Goal: Use online tool/utility

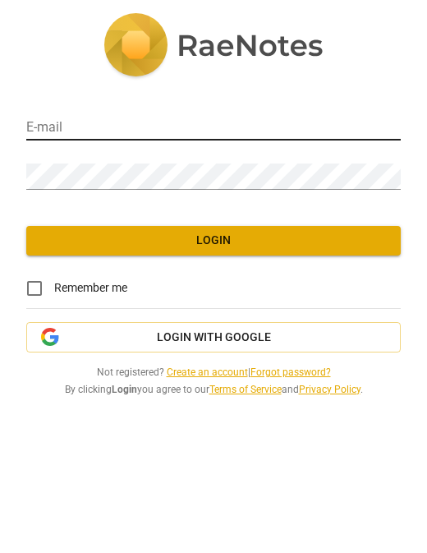
click at [247, 135] on input "email" at bounding box center [213, 129] width 374 height 24
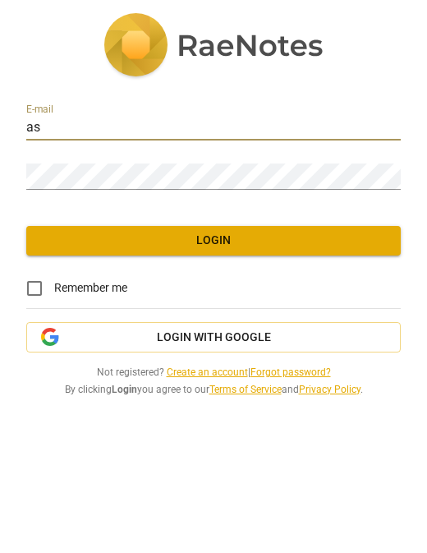
type input "asoebangie@gmail.com"
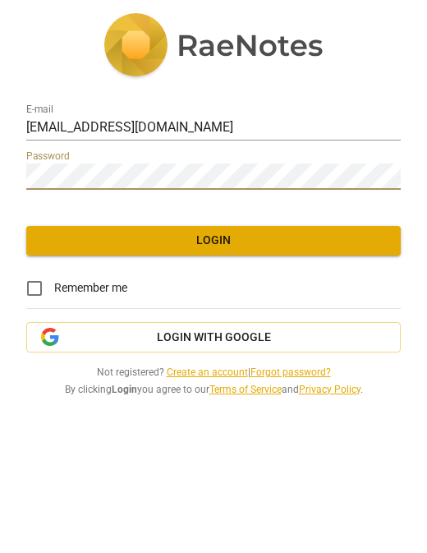
click at [145, 243] on span "Login" at bounding box center [213, 240] width 348 height 16
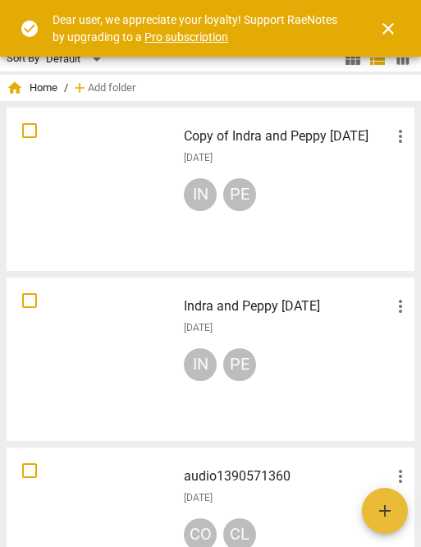
click at [387, 28] on span "close" at bounding box center [389, 29] width 20 height 20
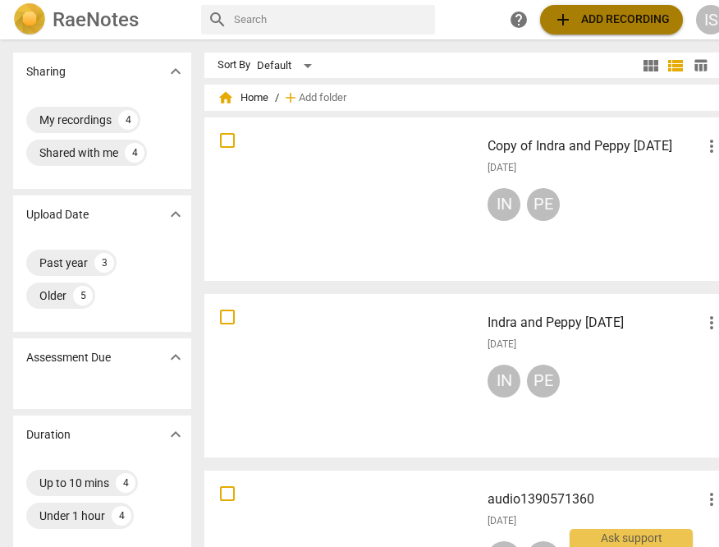
click at [426, 21] on span "add Add recording" at bounding box center [611, 20] width 117 height 20
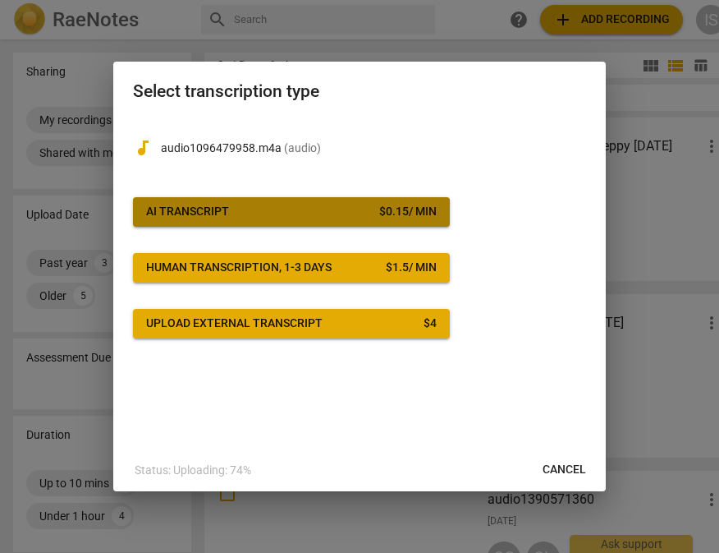
click at [218, 206] on div "AI Transcript" at bounding box center [187, 212] width 83 height 16
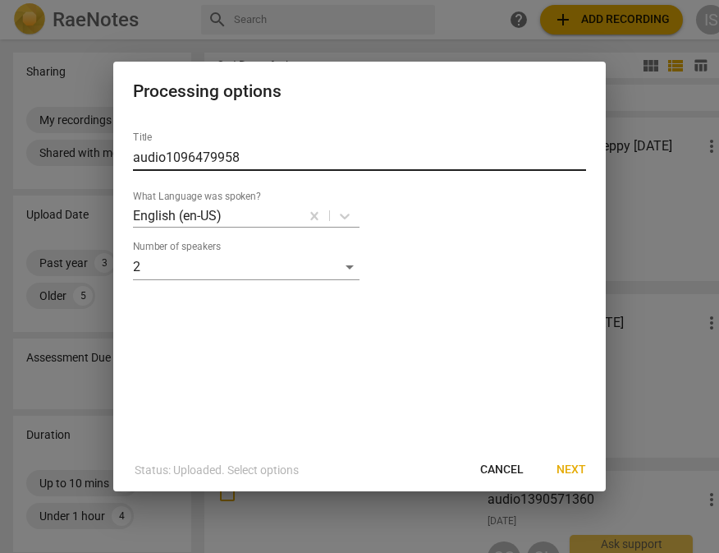
click at [273, 159] on input "audio1096479958" at bounding box center [359, 158] width 453 height 26
drag, startPoint x: 273, startPoint y: 159, endPoint x: 113, endPoint y: 170, distance: 159.7
click at [114, 170] on div "Title audio1096479958 What Language was spoken? English (en-US) Number of speak…" at bounding box center [359, 283] width 493 height 330
drag, startPoint x: 259, startPoint y: 159, endPoint x: 106, endPoint y: 165, distance: 153.7
click at [106, 165] on div "Processing options Title audio1096479958 What Language was spoken? English (en-…" at bounding box center [359, 276] width 719 height 553
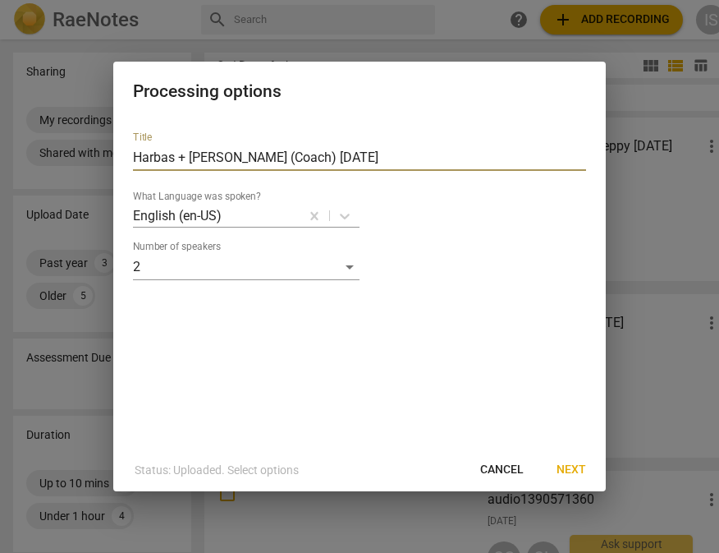
type input "Harbas + [PERSON_NAME] (Coach) [DATE]"
click at [426, 467] on span "Next" at bounding box center [572, 469] width 30 height 16
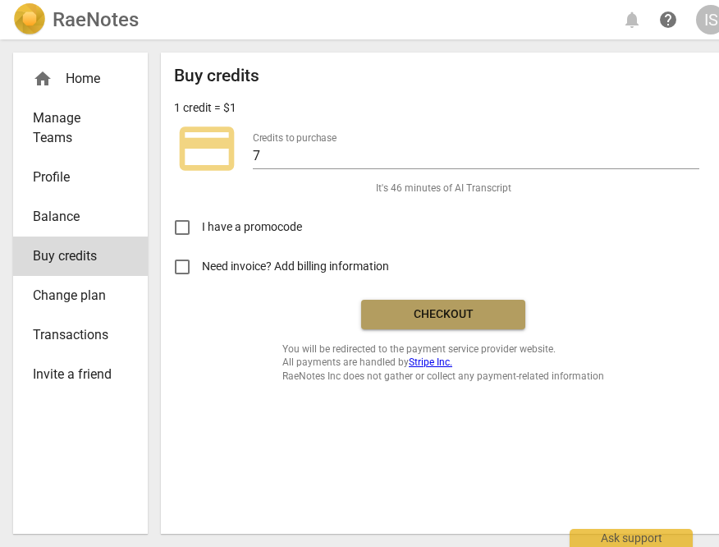
click at [426, 323] on span "Checkout" at bounding box center [443, 314] width 138 height 16
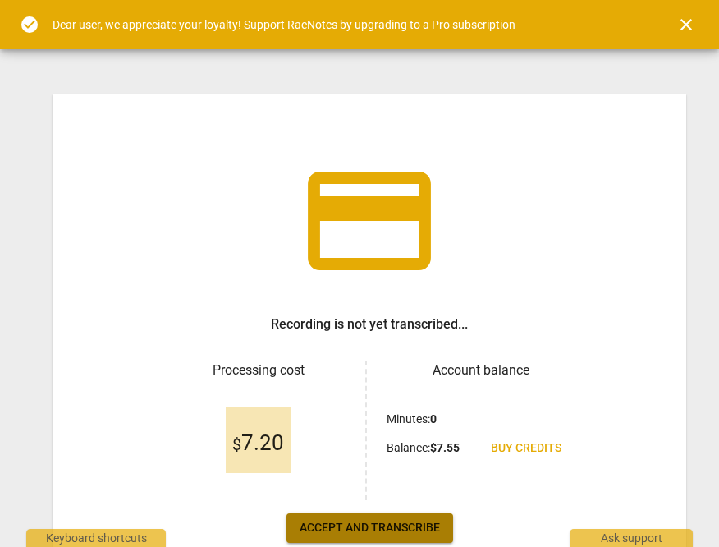
click at [331, 530] on span "Accept and transcribe" at bounding box center [370, 528] width 140 height 16
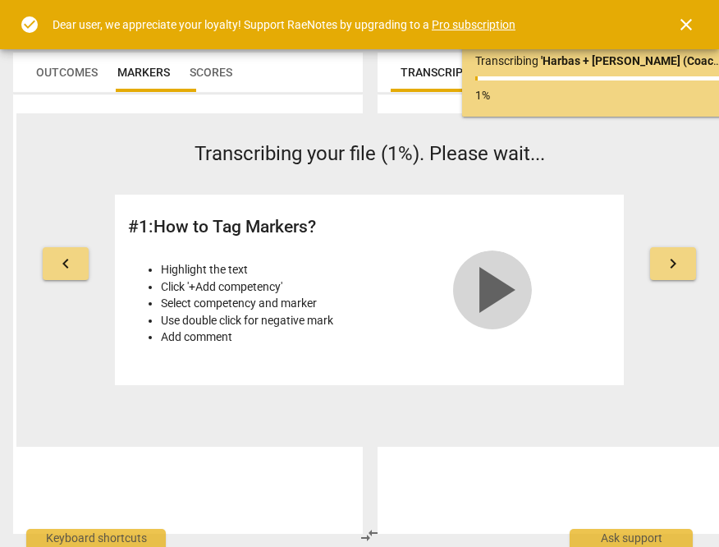
click at [491, 296] on span "play_arrow" at bounding box center [492, 289] width 79 height 79
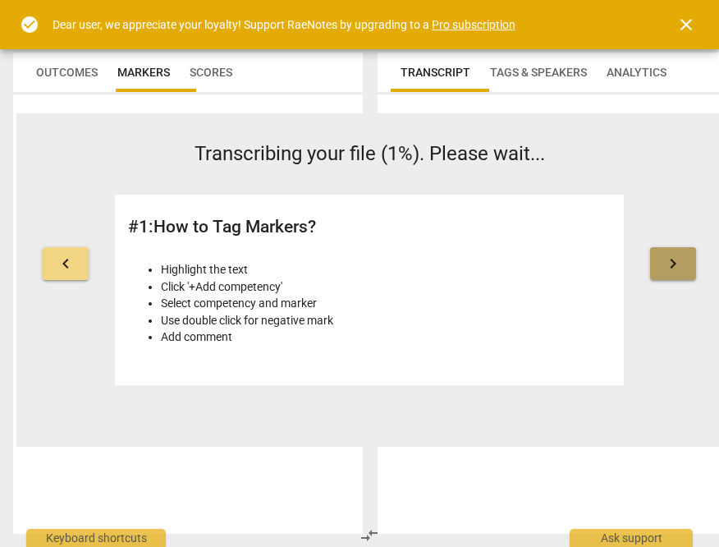
click at [673, 264] on span "keyboard_arrow_right" at bounding box center [673, 264] width 20 height 20
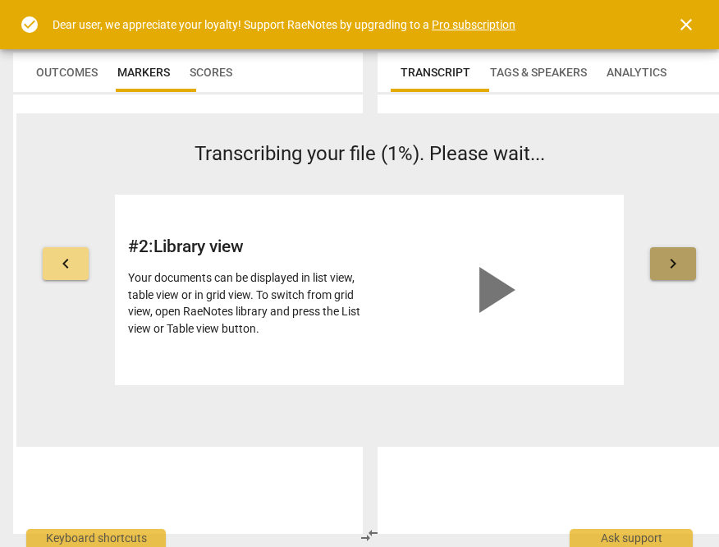
click at [673, 261] on span "keyboard_arrow_right" at bounding box center [673, 264] width 20 height 20
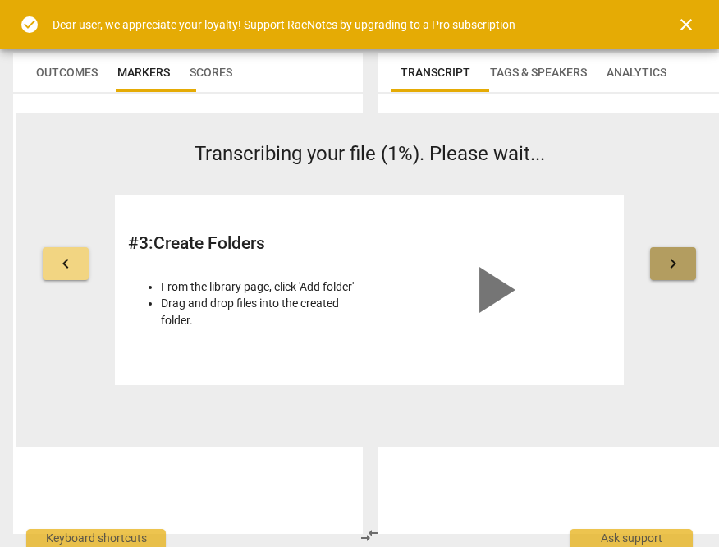
click at [673, 261] on span "keyboard_arrow_right" at bounding box center [673, 264] width 20 height 20
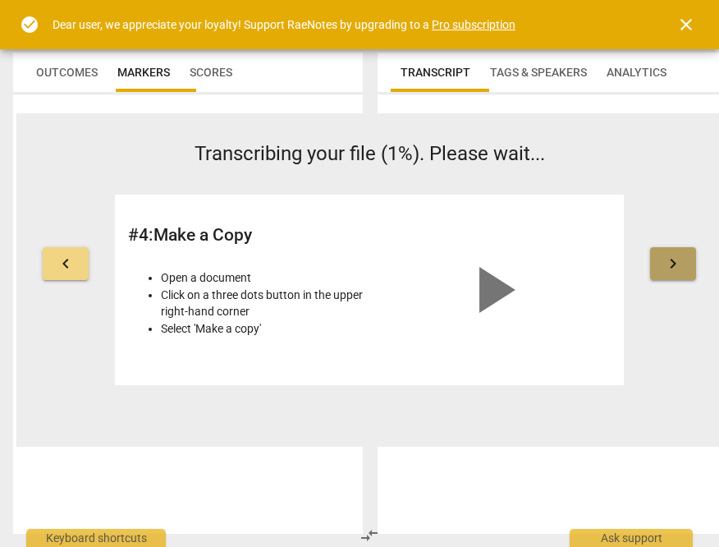
click at [673, 261] on span "keyboard_arrow_right" at bounding box center [673, 264] width 20 height 20
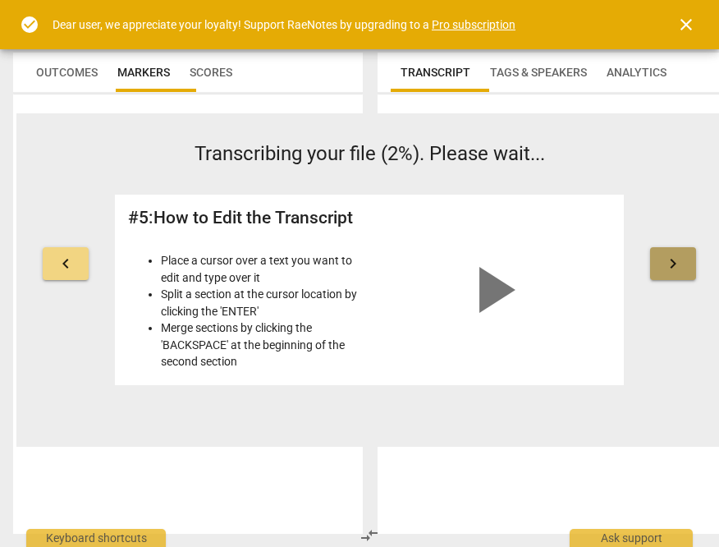
click at [672, 264] on span "keyboard_arrow_right" at bounding box center [673, 264] width 20 height 20
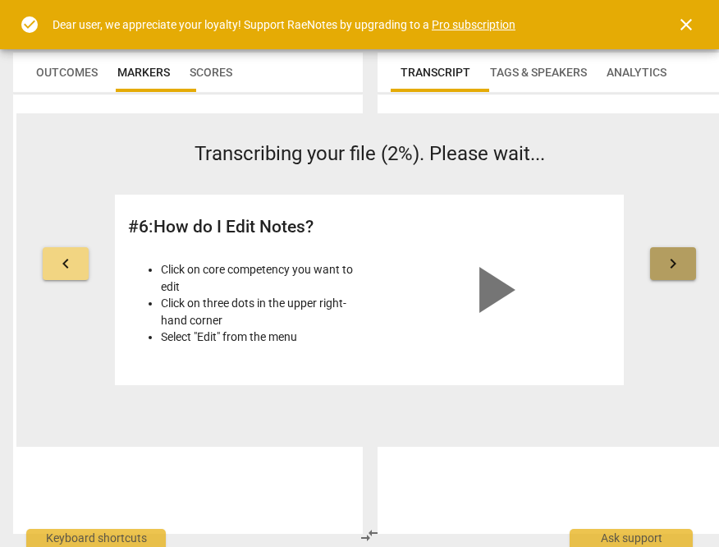
click at [674, 260] on span "keyboard_arrow_right" at bounding box center [673, 264] width 20 height 20
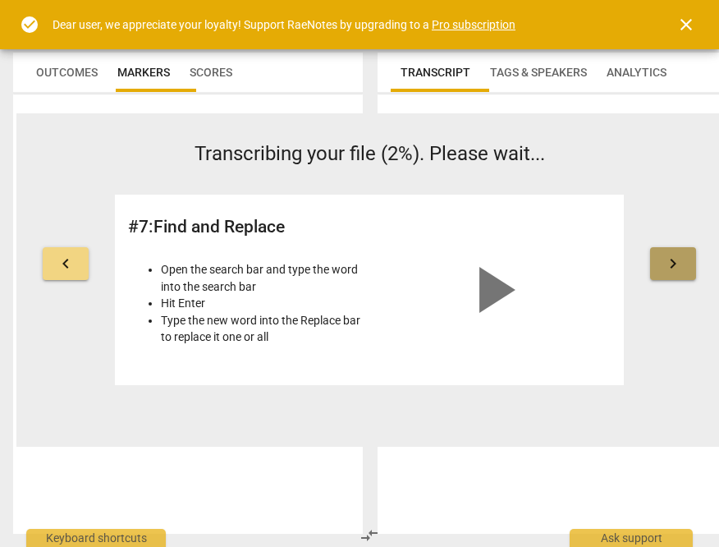
click at [674, 260] on span "keyboard_arrow_right" at bounding box center [673, 264] width 20 height 20
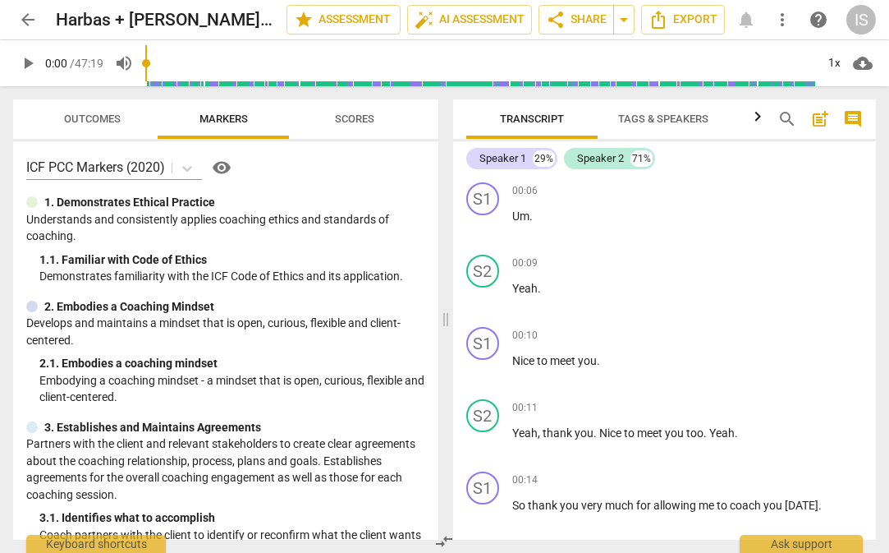
click at [352, 117] on span "Scores" at bounding box center [354, 118] width 39 height 12
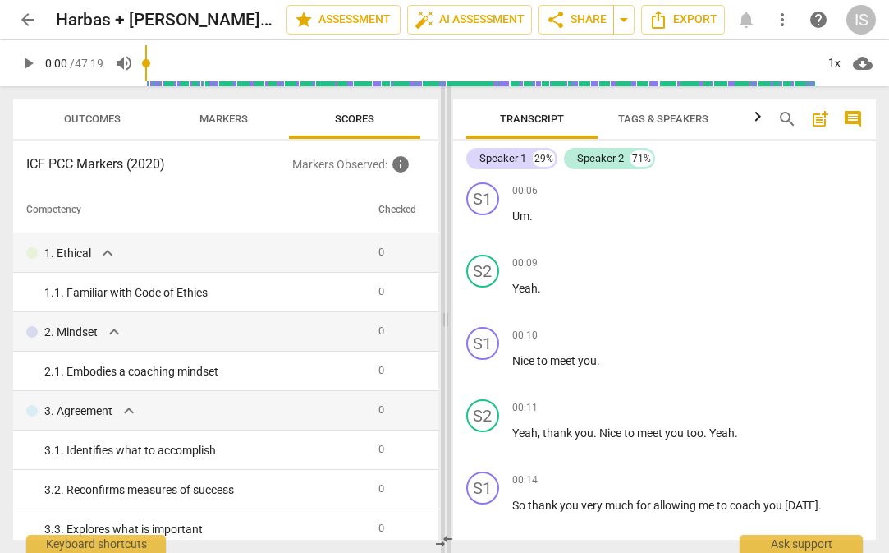
drag, startPoint x: 438, startPoint y: 222, endPoint x: 443, endPoint y: 284, distance: 62.7
click at [443, 284] on div "Outcomes Markers Scores ICF PCC Markers (2020) Markers Observed : info Competen…" at bounding box center [444, 319] width 889 height 466
click at [719, 21] on span "more_vert" at bounding box center [783, 20] width 20 height 20
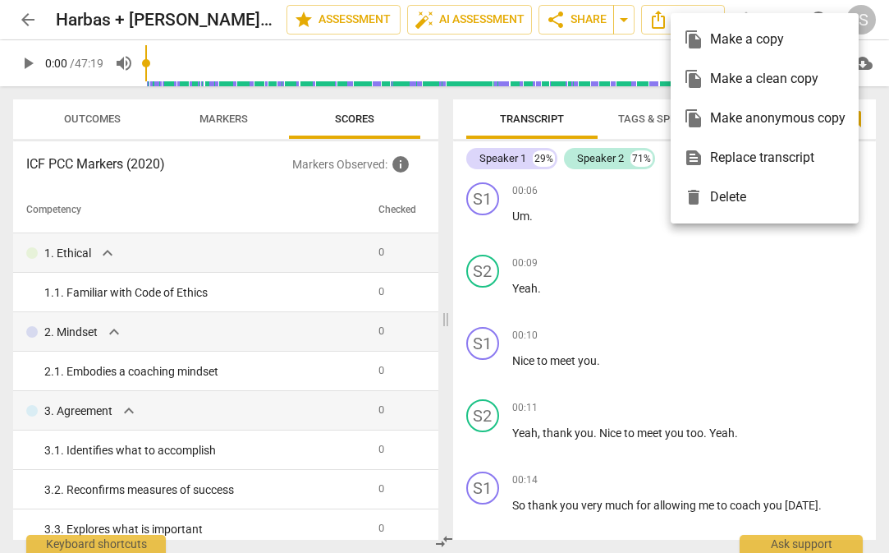
click at [229, 122] on div at bounding box center [444, 276] width 889 height 553
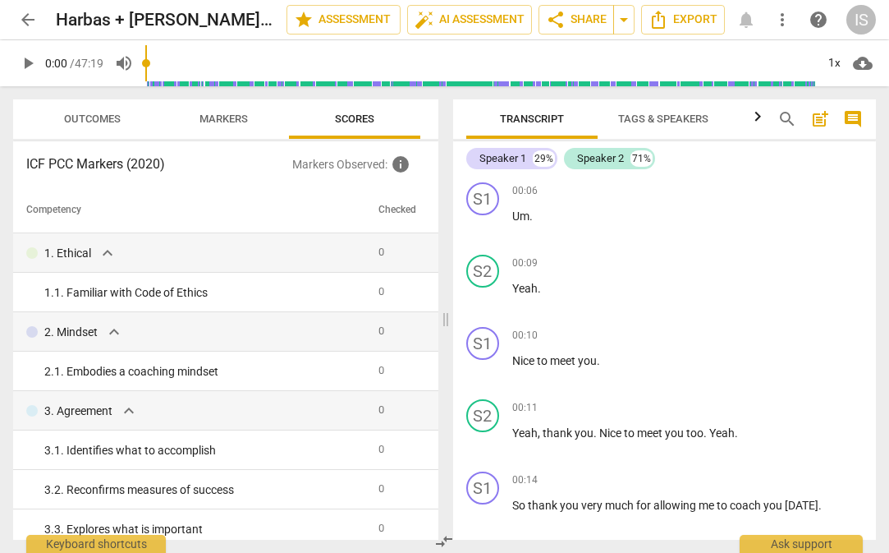
click at [229, 122] on span "Markers" at bounding box center [224, 118] width 48 height 12
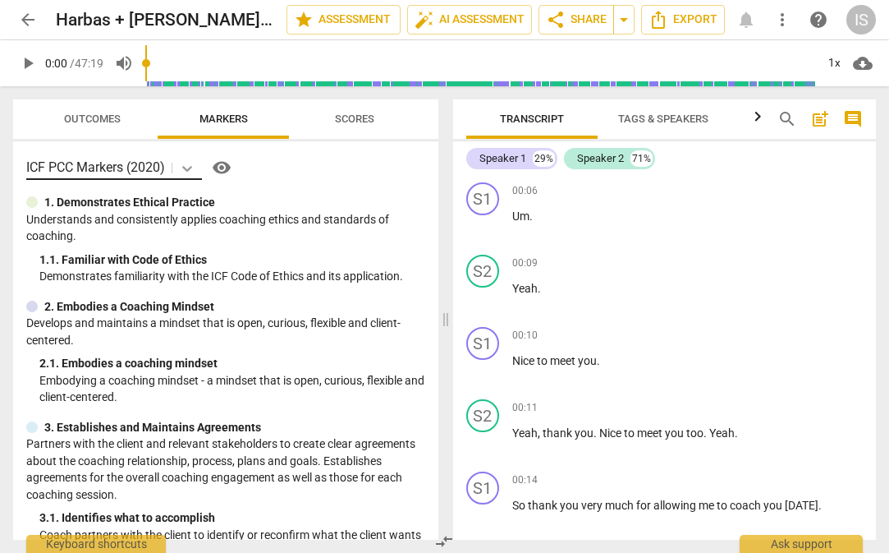
click at [187, 167] on icon at bounding box center [187, 168] width 16 height 16
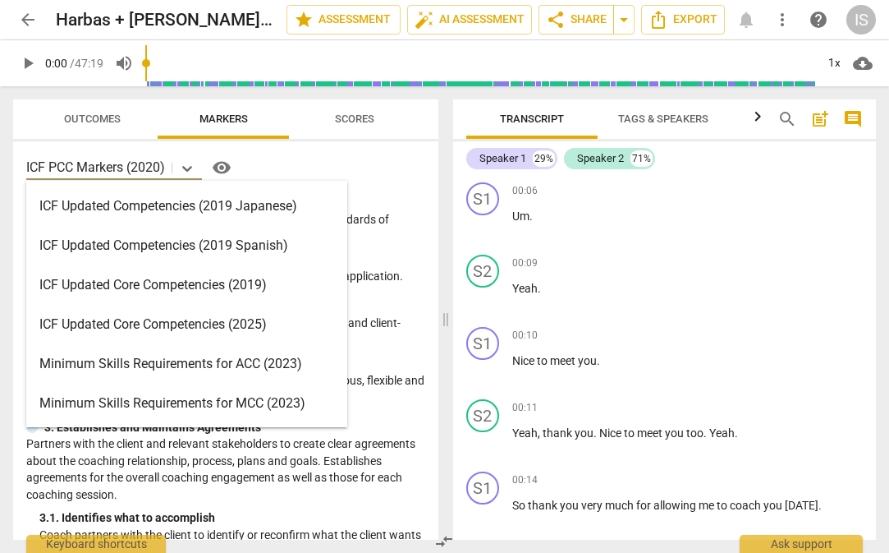
scroll to position [232, 0]
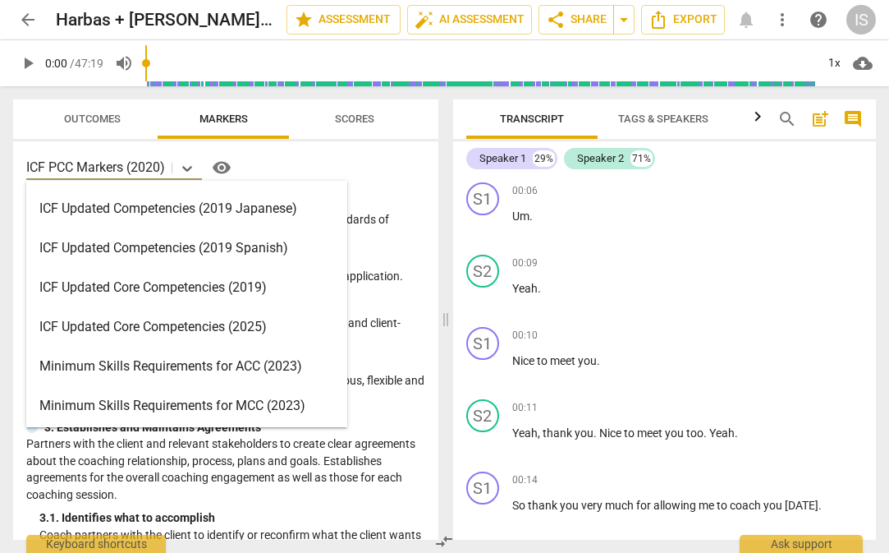
click at [289, 328] on div "ICF Updated Core Competencies (2025)" at bounding box center [186, 326] width 321 height 39
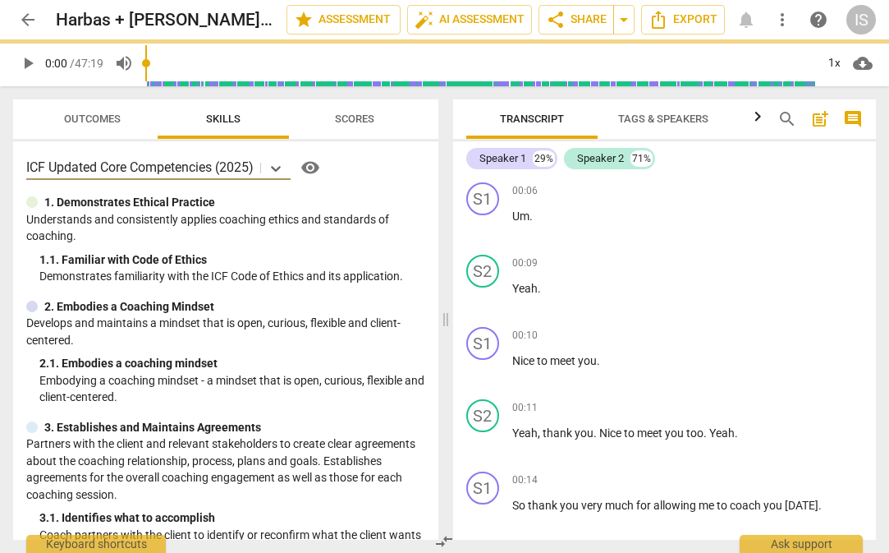
click at [354, 120] on span "Scores" at bounding box center [354, 118] width 39 height 12
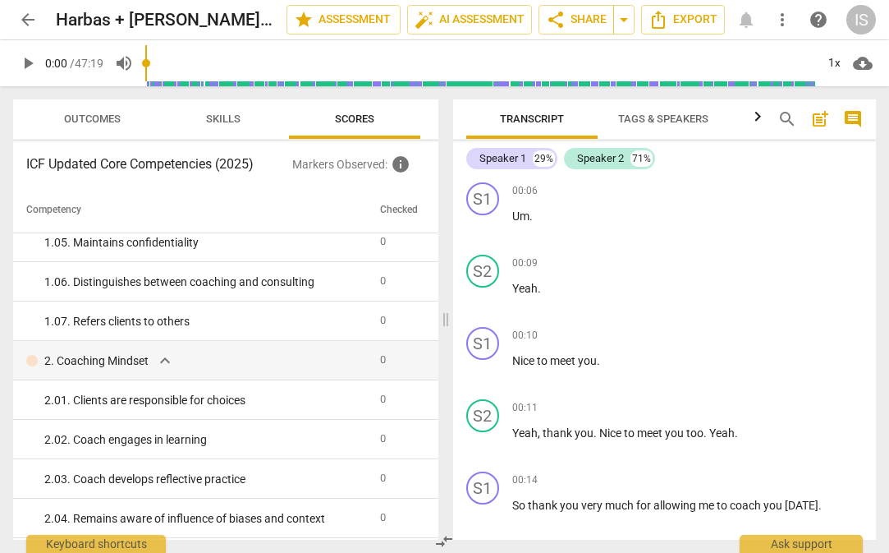
scroll to position [0, 0]
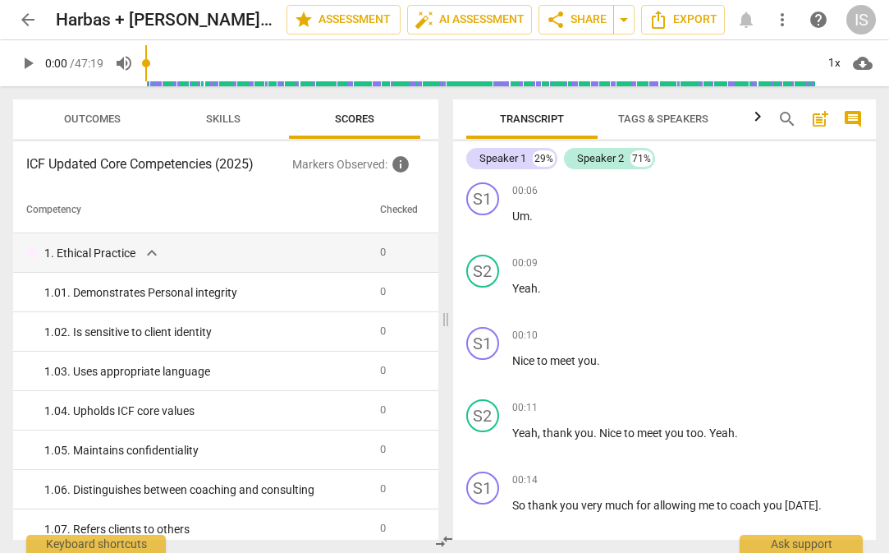
click at [719, 26] on span "more_vert" at bounding box center [783, 20] width 20 height 20
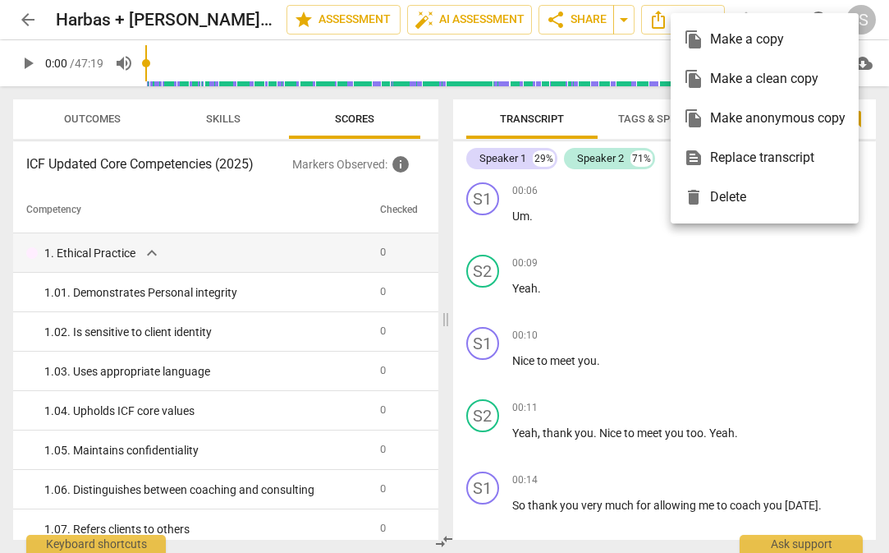
click at [719, 284] on div at bounding box center [444, 276] width 889 height 553
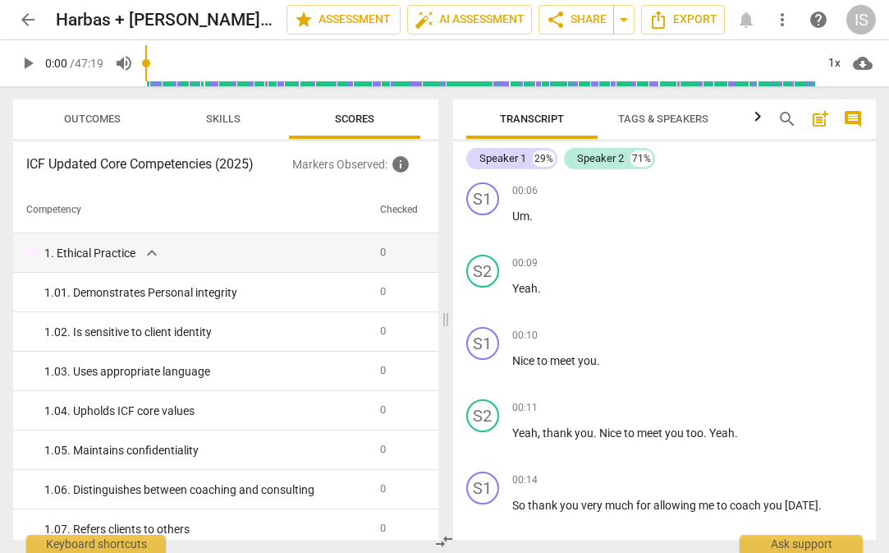
click at [106, 115] on span "Outcomes" at bounding box center [92, 118] width 57 height 12
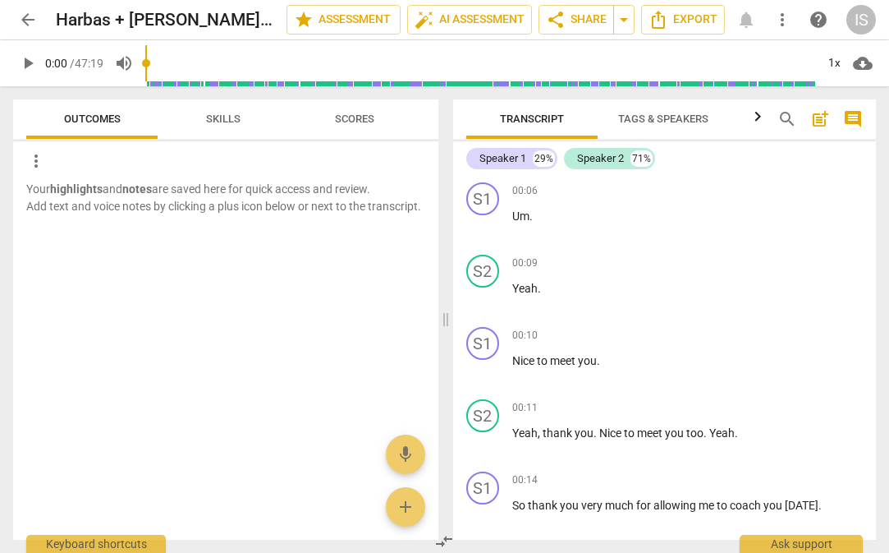
click at [227, 116] on span "Skills" at bounding box center [223, 118] width 34 height 12
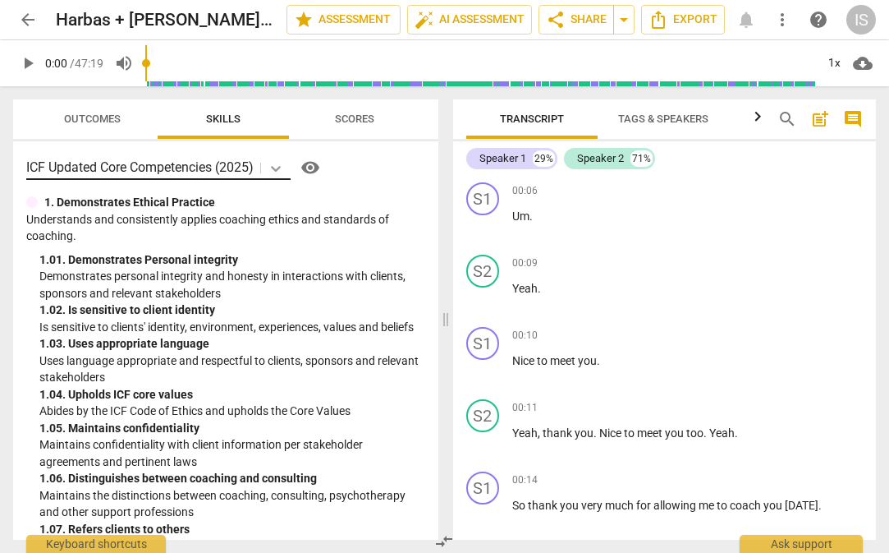
click at [281, 167] on icon at bounding box center [276, 169] width 10 height 6
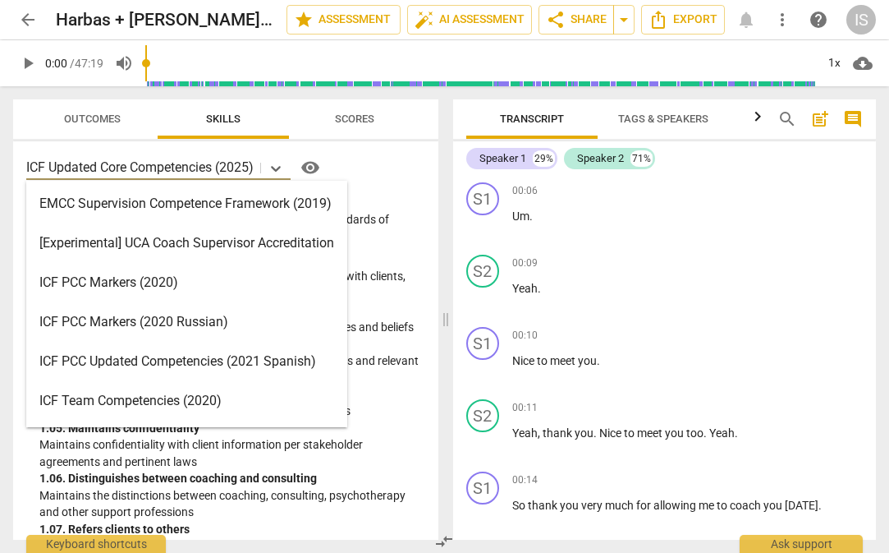
click at [129, 283] on div "ICF PCC Markers (2020)" at bounding box center [186, 282] width 321 height 39
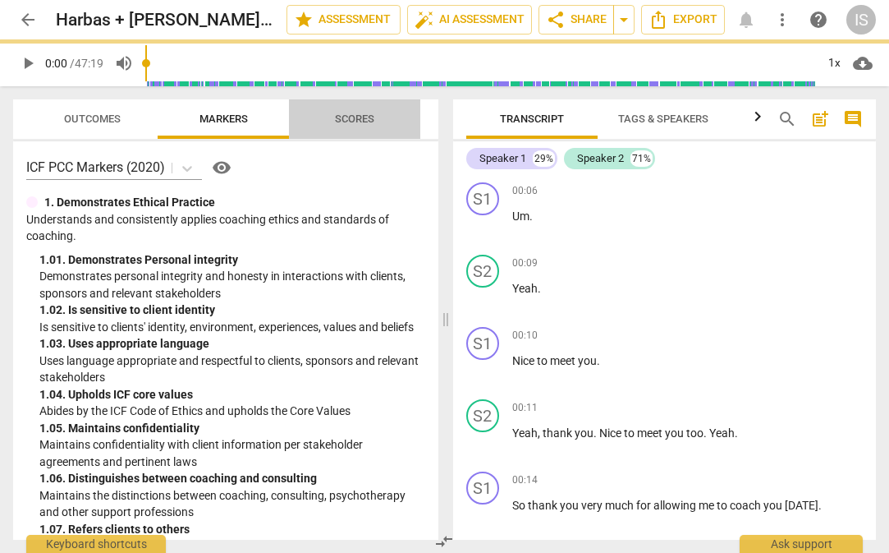
click at [352, 117] on span "Scores" at bounding box center [354, 118] width 39 height 12
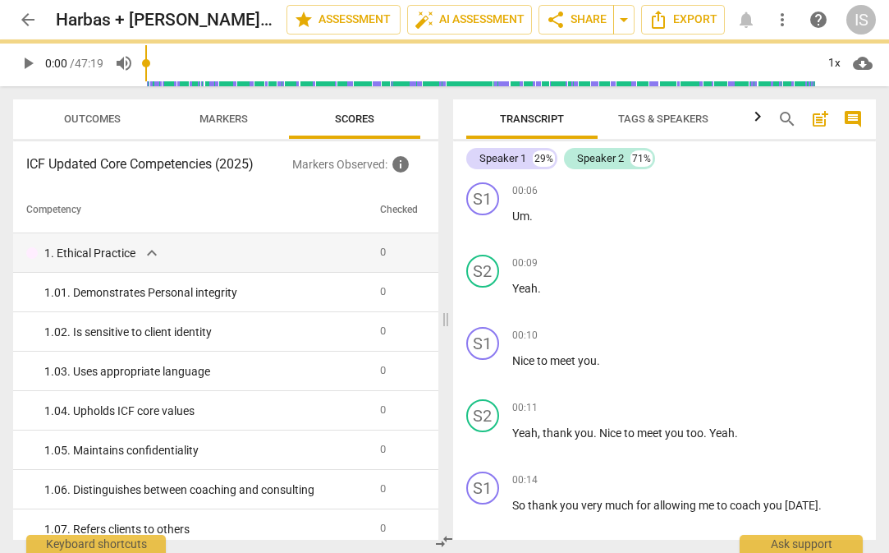
click at [370, 166] on p "Markers Observed : info" at bounding box center [358, 164] width 133 height 20
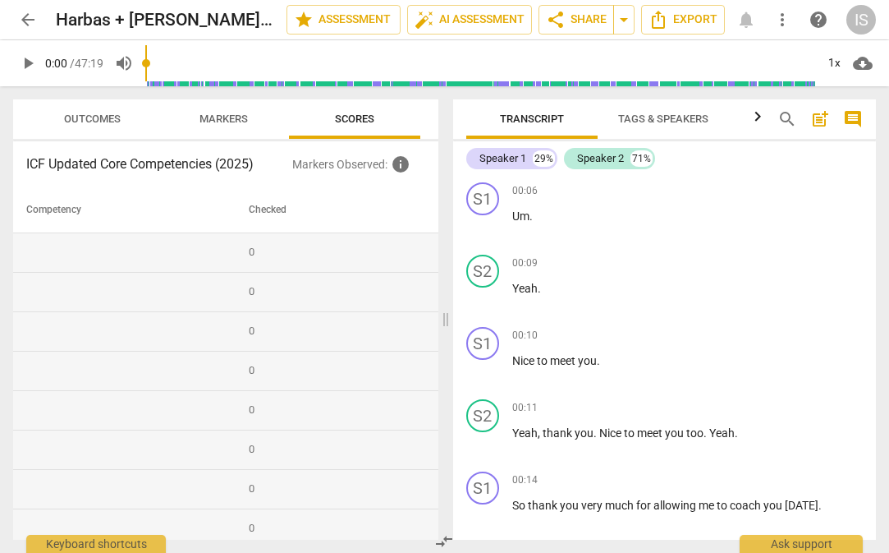
click at [204, 163] on h3 "ICF Updated Core Competencies (2025)" at bounding box center [159, 164] width 266 height 20
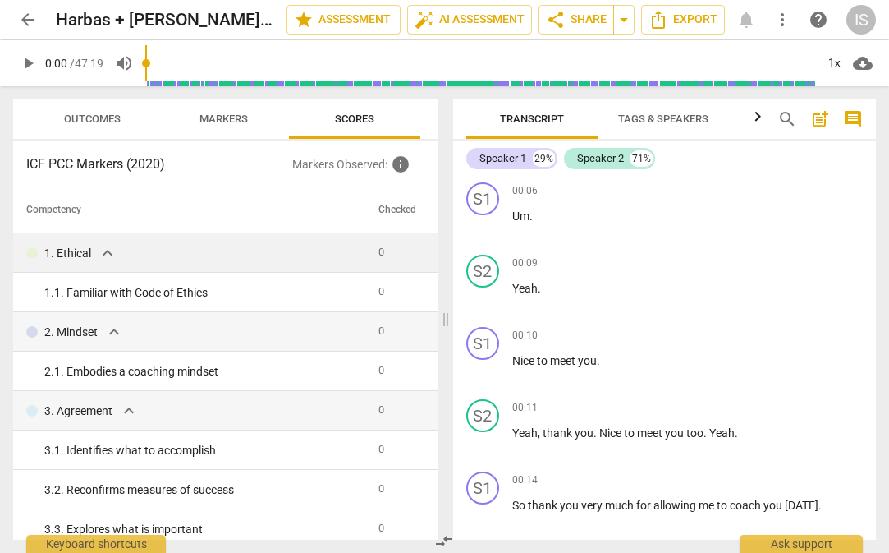
click at [111, 256] on span "expand_more" at bounding box center [108, 253] width 20 height 20
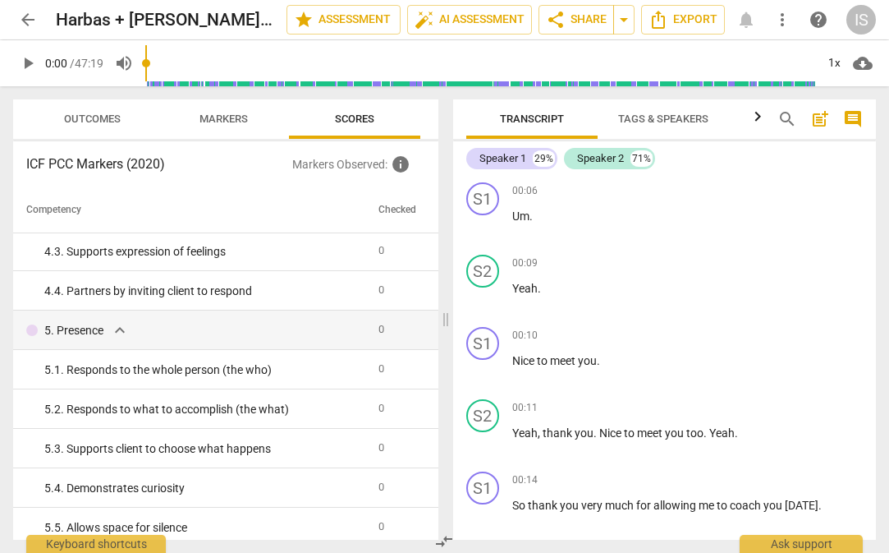
scroll to position [1522, 0]
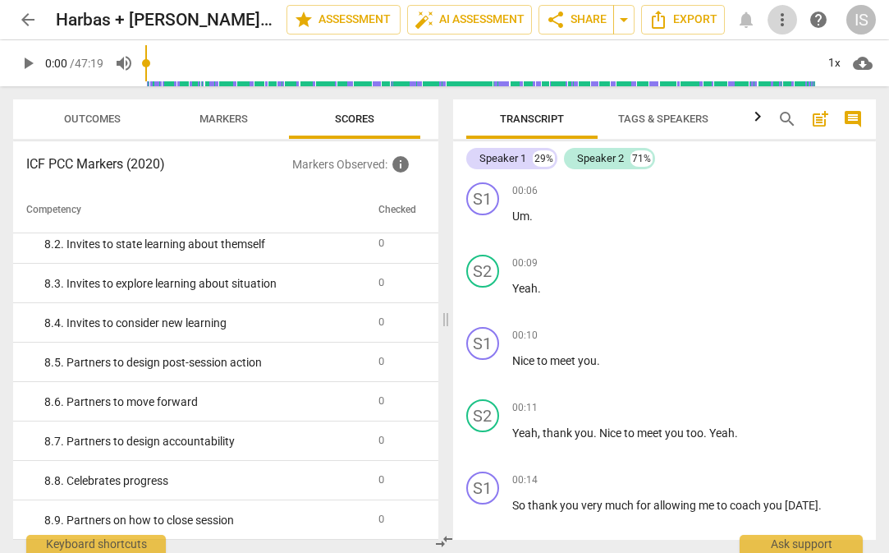
click at [719, 21] on span "more_vert" at bounding box center [783, 20] width 20 height 20
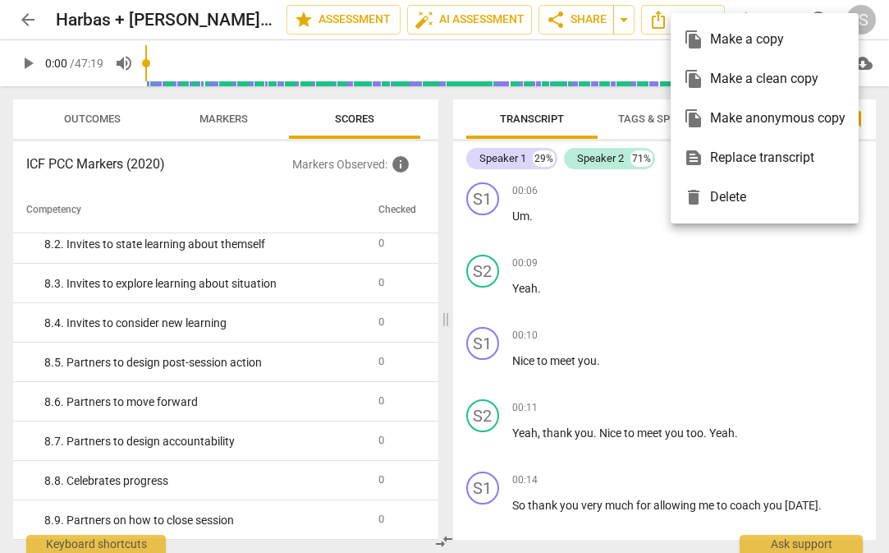
click at [719, 319] on div at bounding box center [444, 276] width 889 height 553
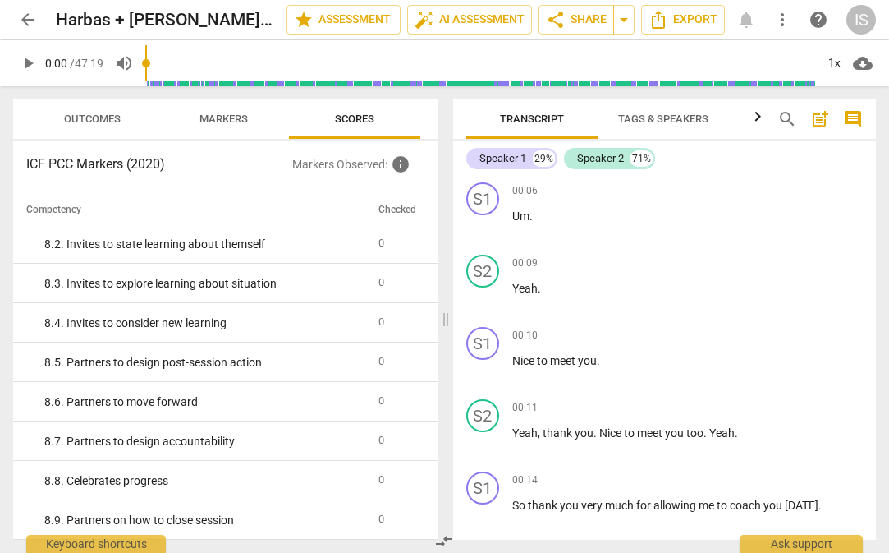
click at [719, 20] on span "more_vert" at bounding box center [783, 20] width 20 height 20
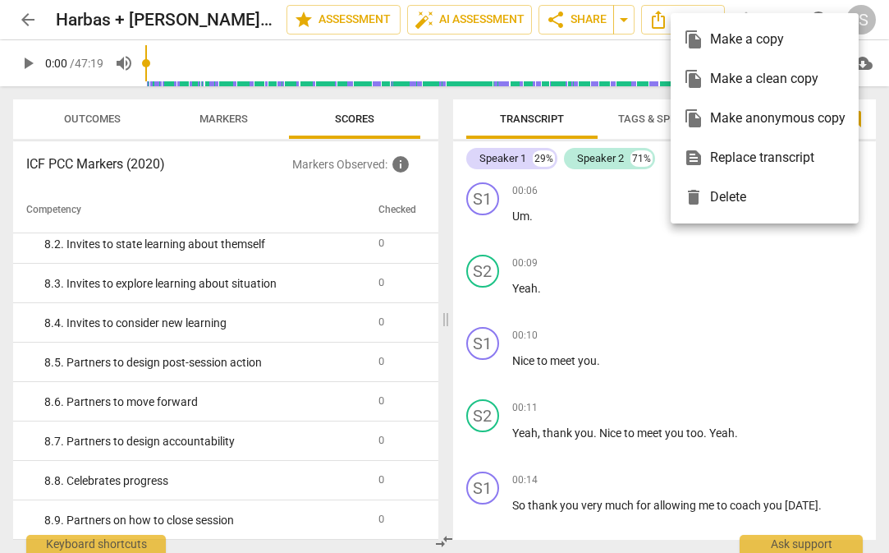
click at [719, 264] on div at bounding box center [444, 276] width 889 height 553
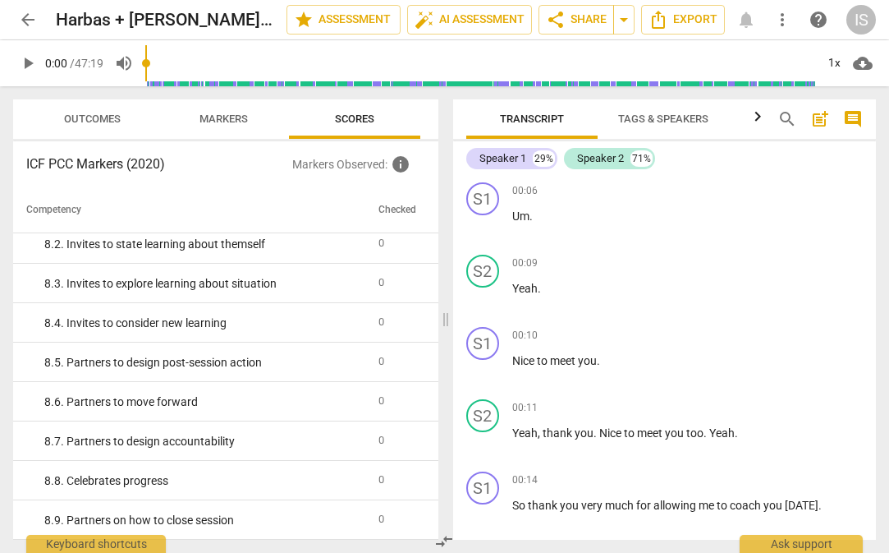
click at [351, 167] on p "Markers Observed : info" at bounding box center [358, 164] width 133 height 20
click at [719, 115] on span "comment" at bounding box center [853, 119] width 20 height 20
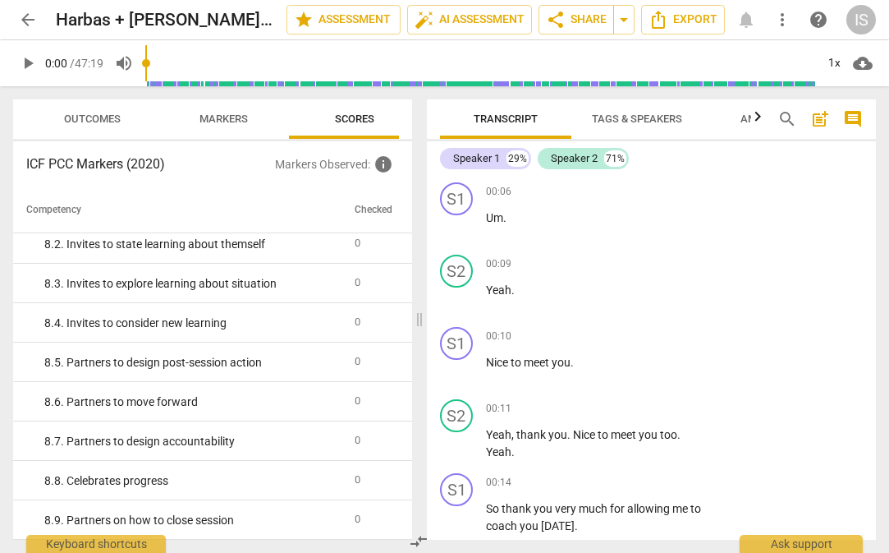
scroll to position [1534, 0]
click at [719, 115] on span "comment" at bounding box center [853, 119] width 20 height 20
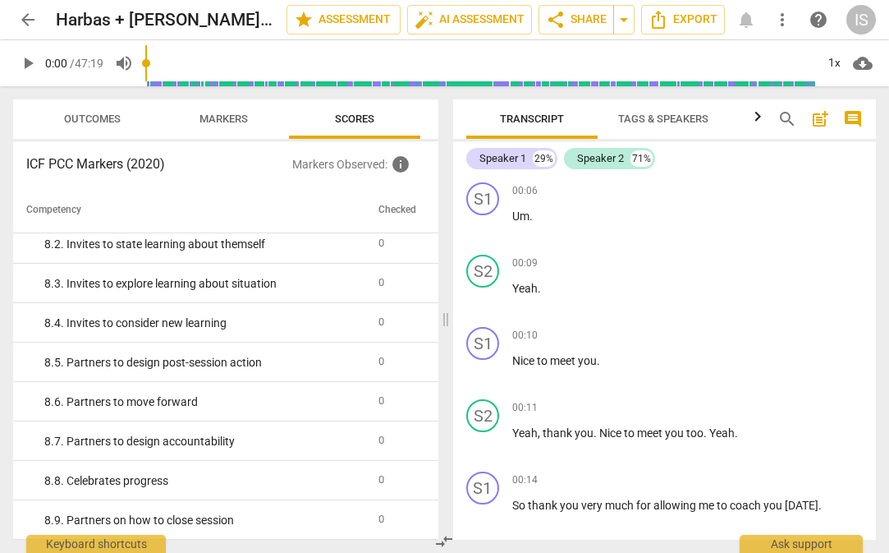
scroll to position [1522, 0]
click at [719, 115] on span "comment" at bounding box center [853, 119] width 20 height 20
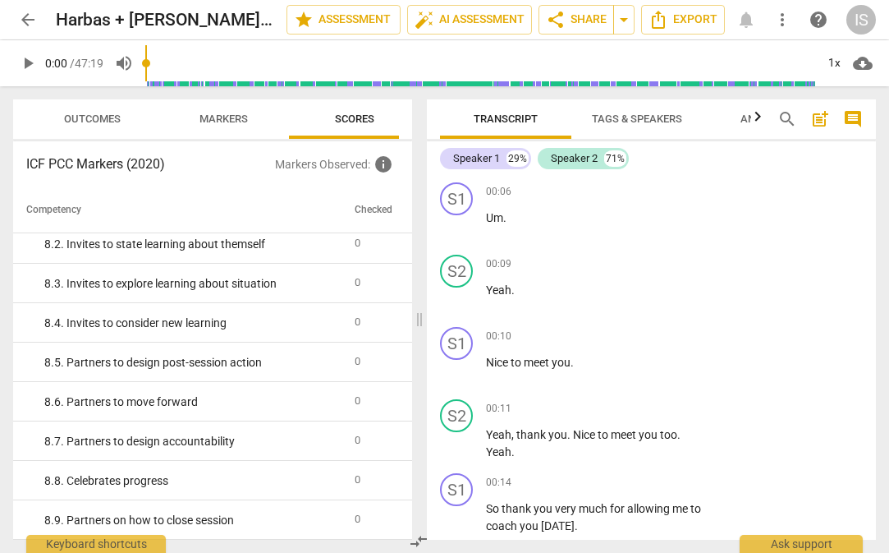
scroll to position [1534, 0]
click at [719, 122] on span "post_add" at bounding box center [820, 119] width 20 height 20
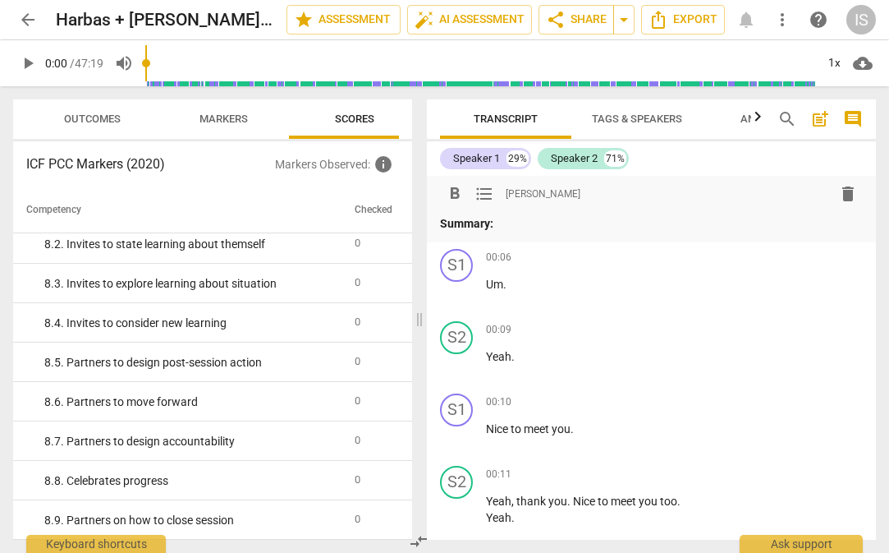
click at [719, 118] on span "comment" at bounding box center [853, 119] width 20 height 20
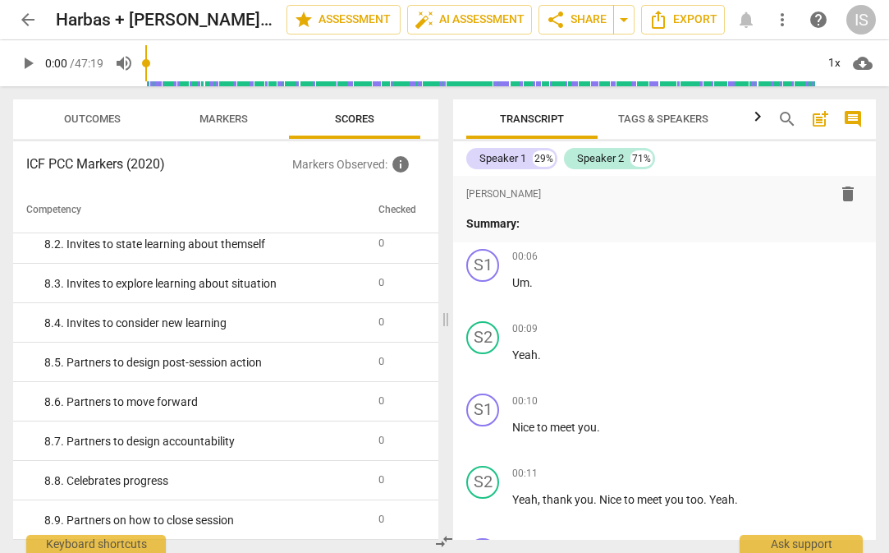
scroll to position [1522, 0]
click at [342, 27] on span "star Assessment" at bounding box center [343, 20] width 99 height 20
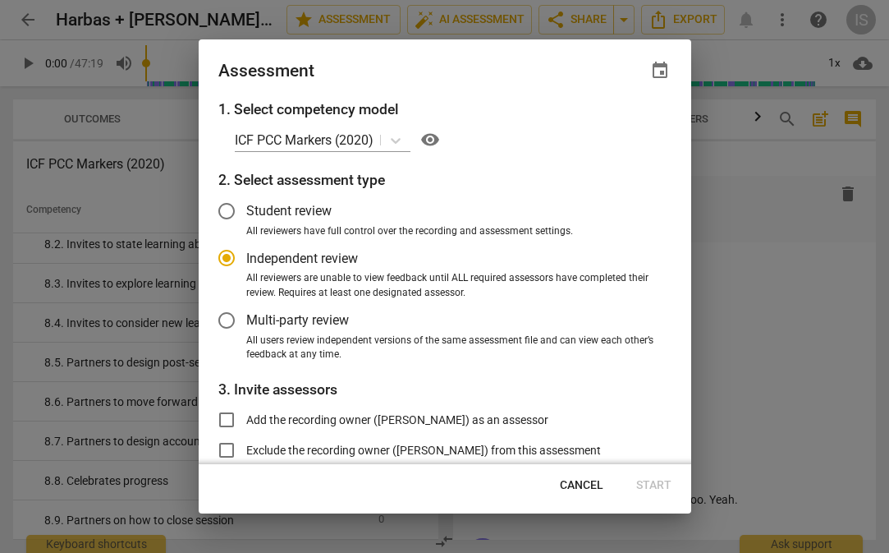
click at [719, 258] on div at bounding box center [444, 276] width 889 height 553
radio input "false"
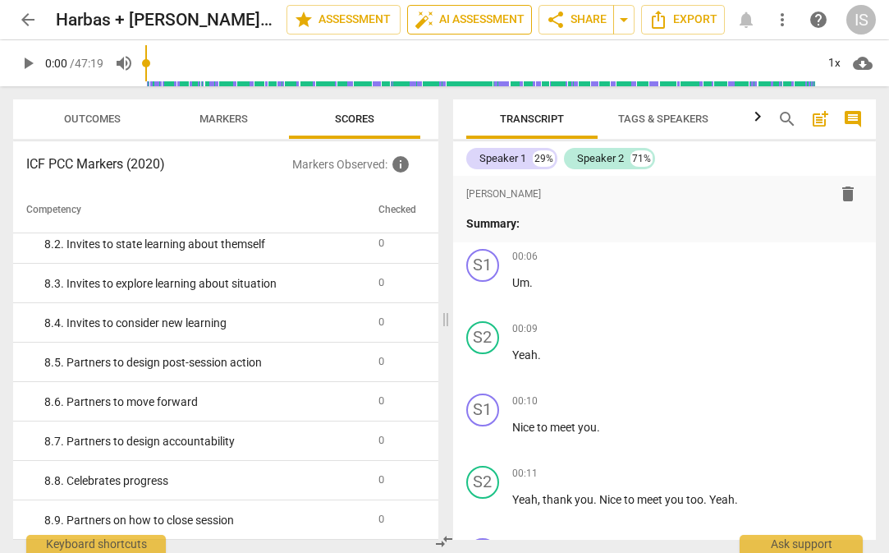
click at [485, 17] on span "auto_fix_high AI Assessment" at bounding box center [470, 20] width 110 height 20
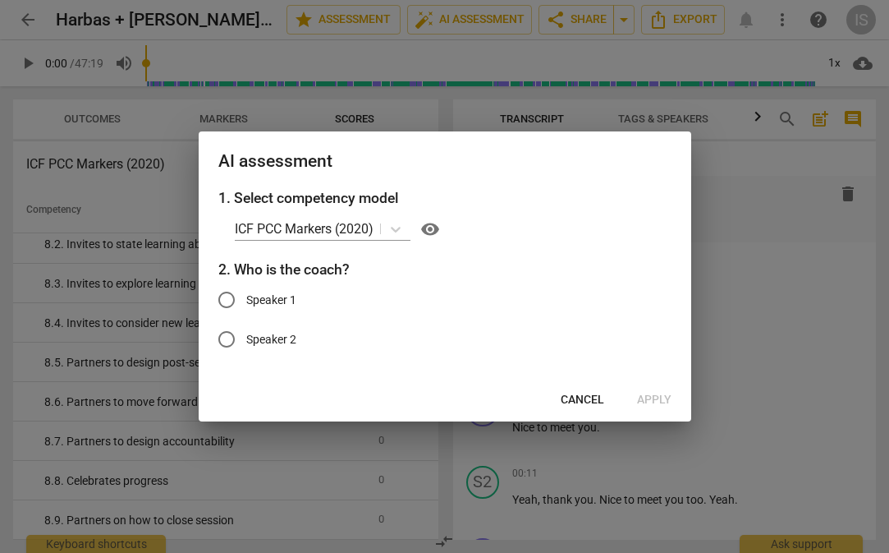
click at [230, 304] on input "Speaker 1" at bounding box center [226, 299] width 39 height 39
radio input "true"
click at [652, 404] on span "Apply" at bounding box center [654, 400] width 34 height 16
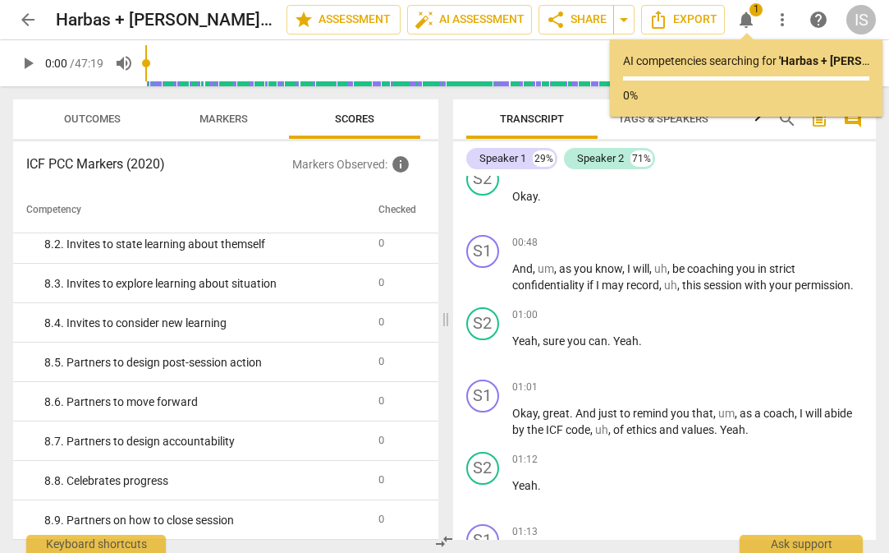
scroll to position [0, 0]
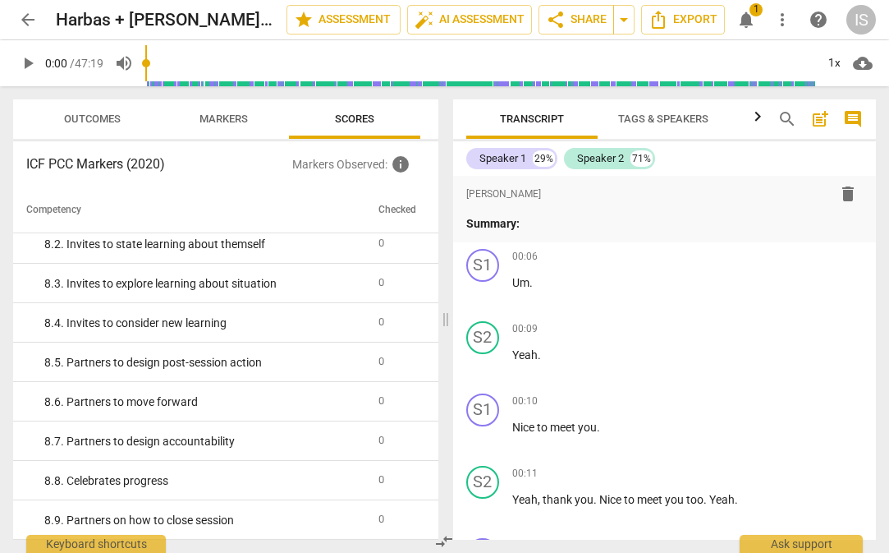
click at [226, 115] on span "Markers" at bounding box center [224, 118] width 48 height 12
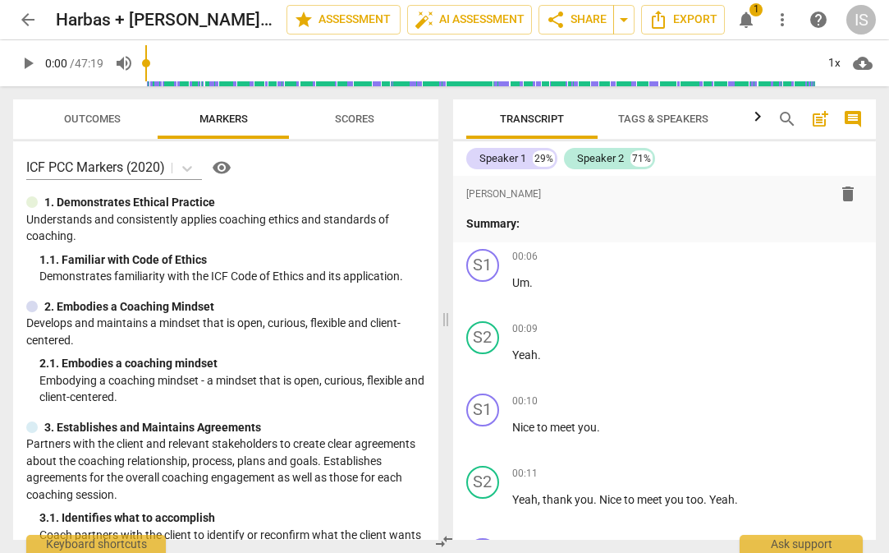
click at [339, 117] on span "Scores" at bounding box center [354, 118] width 39 height 12
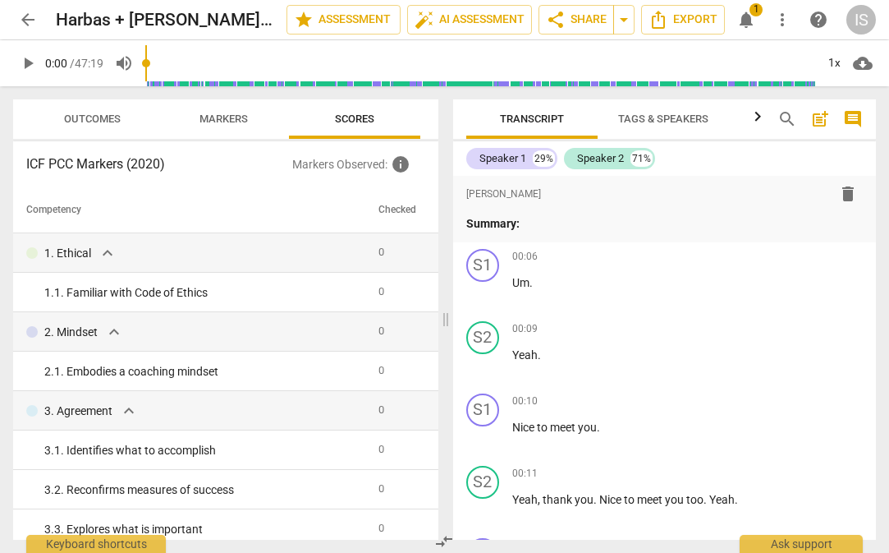
click at [208, 122] on span "Markers" at bounding box center [224, 118] width 48 height 12
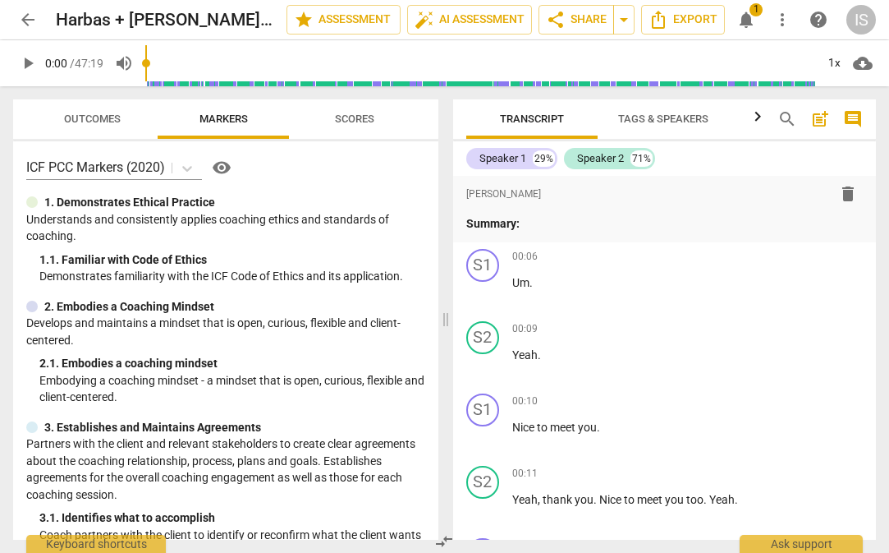
click at [348, 116] on span "Scores" at bounding box center [354, 118] width 39 height 12
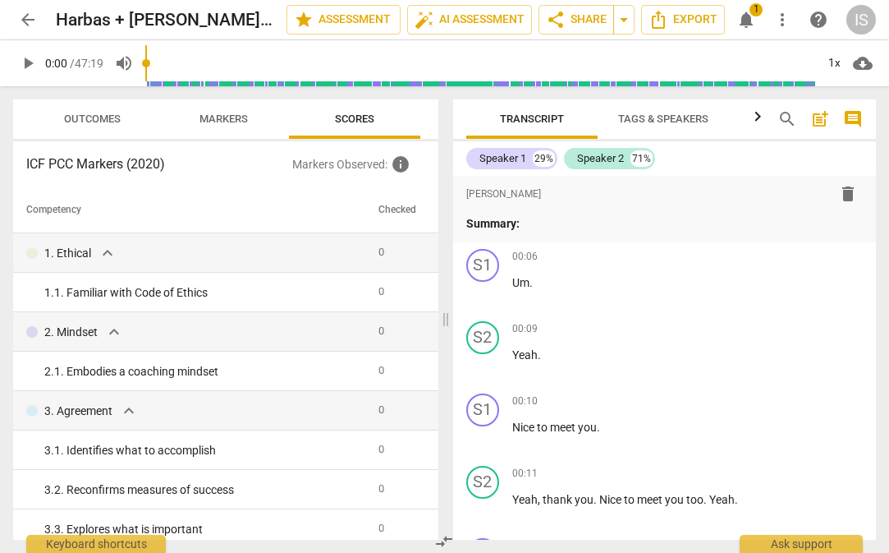
click at [233, 117] on span "Markers" at bounding box center [224, 118] width 48 height 12
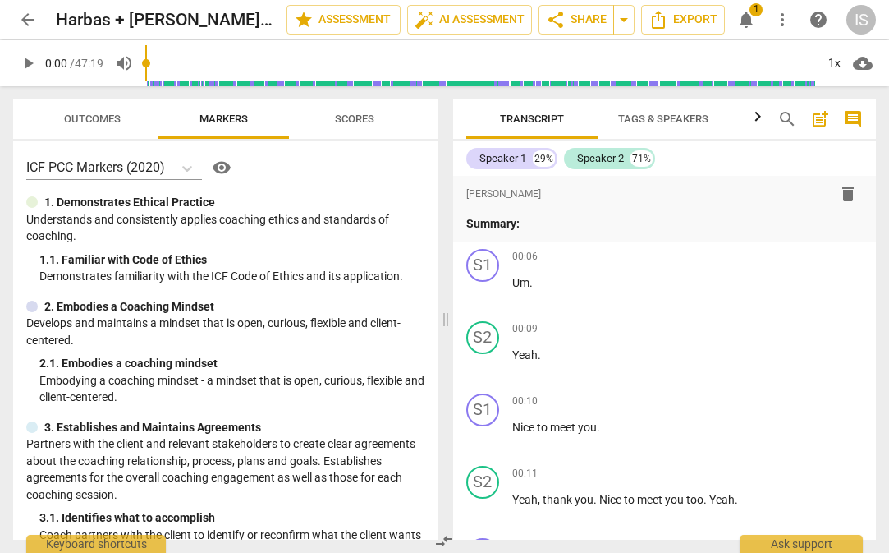
click at [336, 123] on span "Scores" at bounding box center [354, 118] width 39 height 12
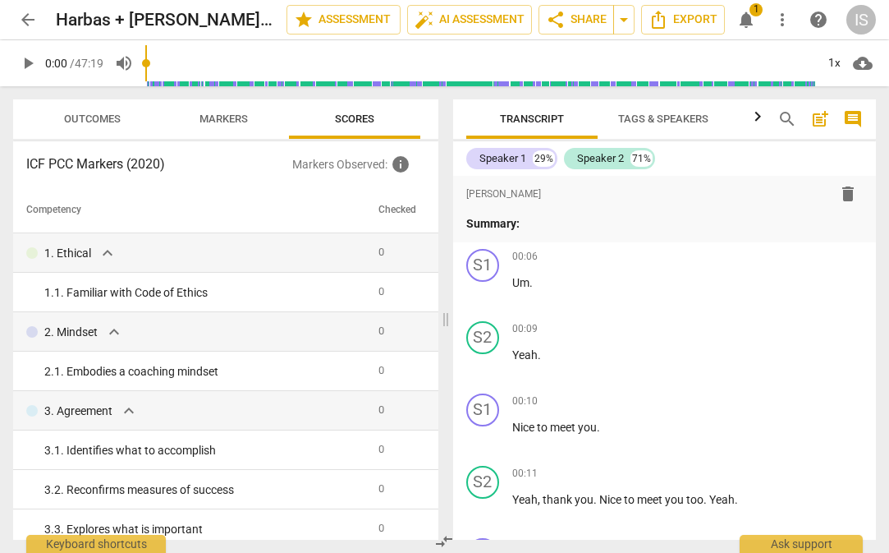
click at [225, 120] on span "Markers" at bounding box center [224, 118] width 48 height 12
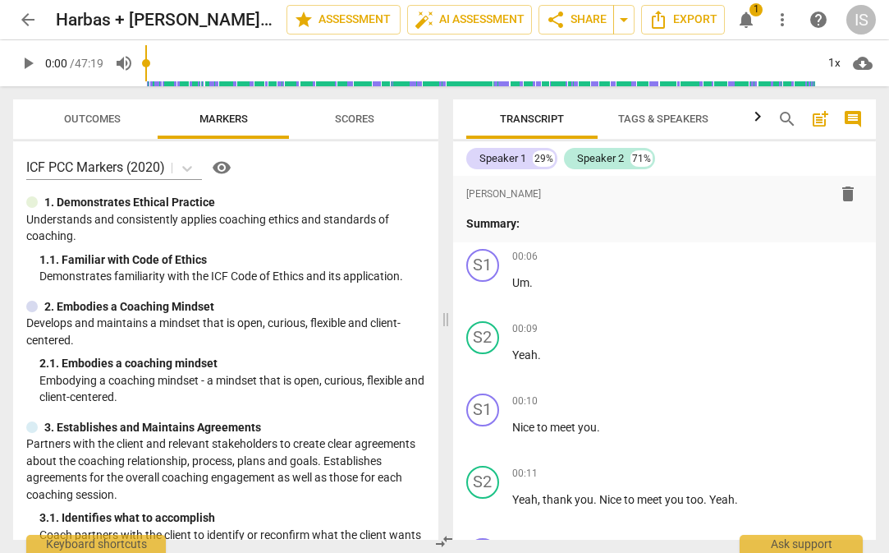
click at [358, 113] on span "Scores" at bounding box center [354, 118] width 39 height 12
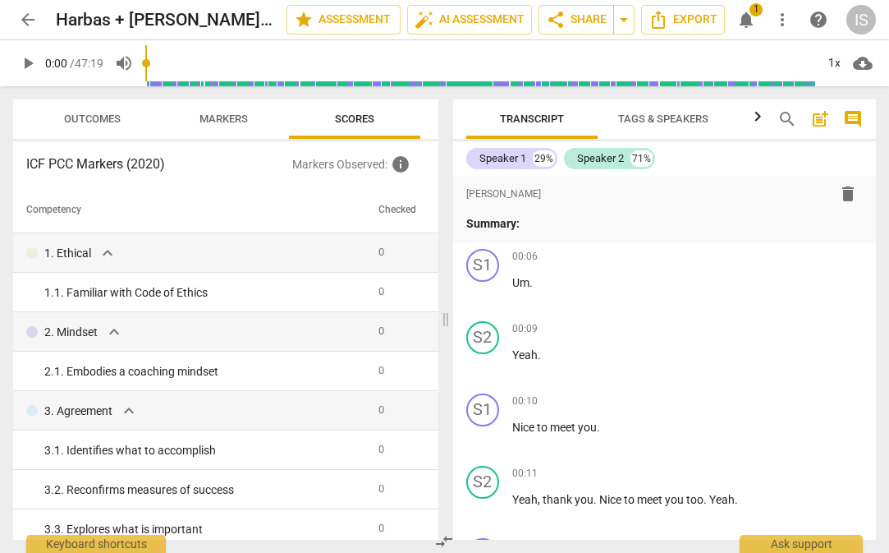
click at [227, 117] on span "Markers" at bounding box center [224, 118] width 48 height 12
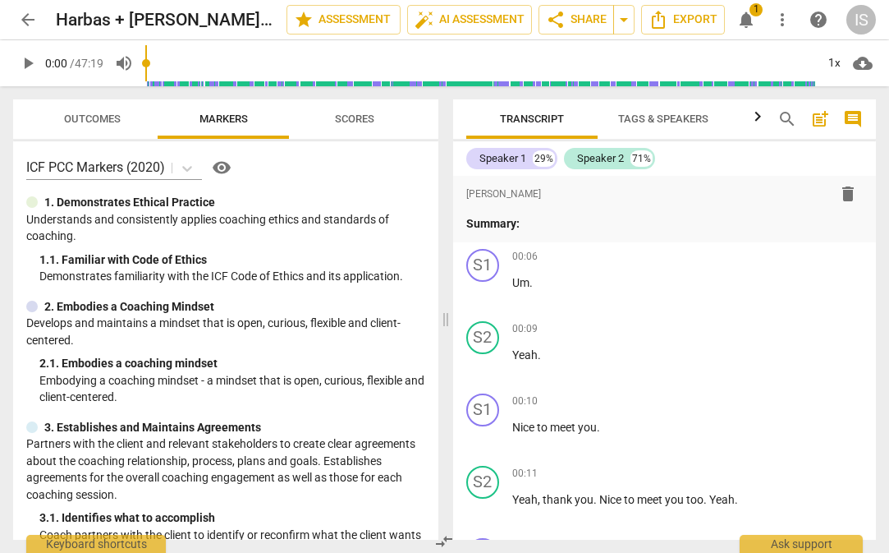
click at [356, 123] on span "Scores" at bounding box center [354, 118] width 39 height 12
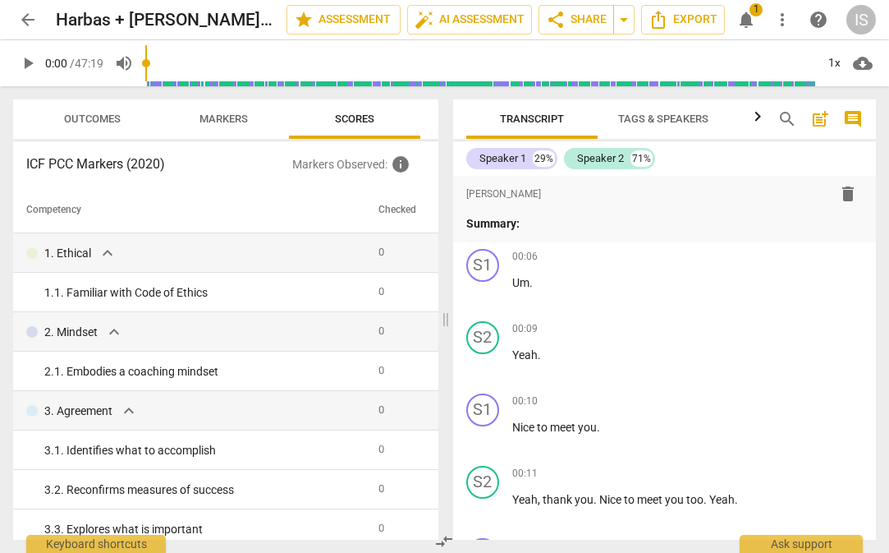
click at [356, 167] on p "Markers Observed : info" at bounding box center [358, 164] width 133 height 20
click at [241, 124] on span "Markers" at bounding box center [224, 118] width 48 height 12
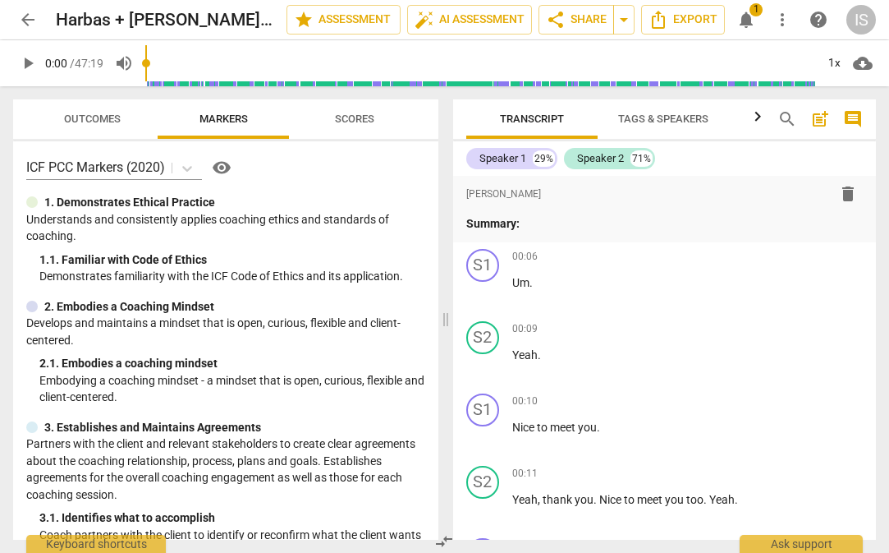
click at [100, 123] on span "Outcomes" at bounding box center [92, 118] width 57 height 12
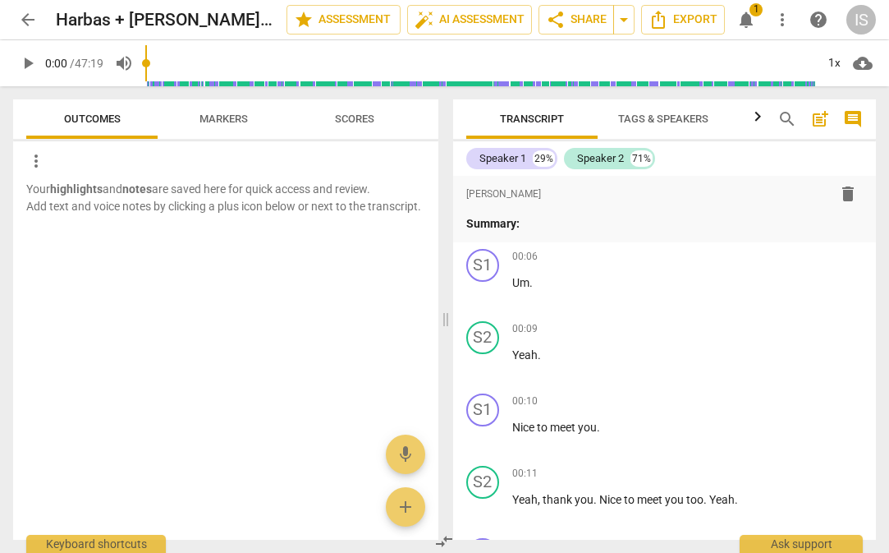
click at [719, 17] on span "notifications" at bounding box center [747, 20] width 20 height 20
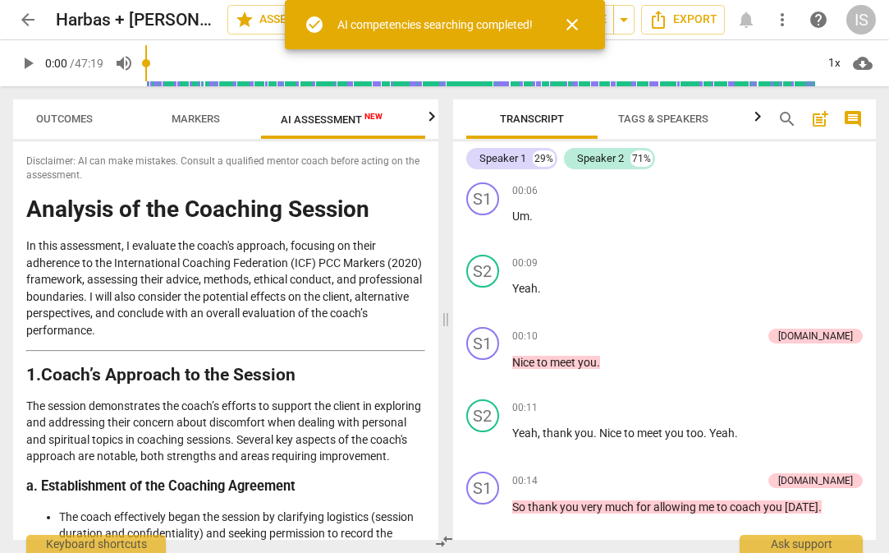
scroll to position [0, 34]
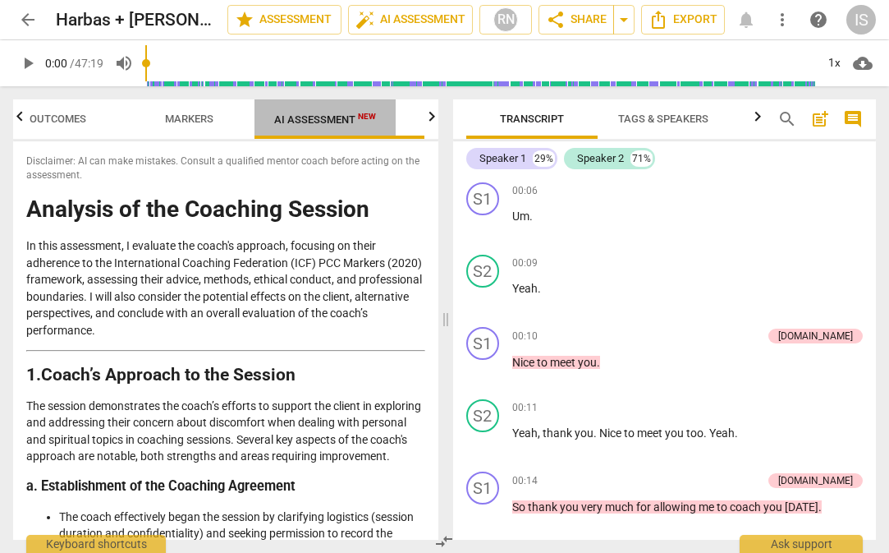
click at [366, 122] on span "AI Assessment New" at bounding box center [325, 119] width 102 height 12
click at [429, 116] on icon "button" at bounding box center [432, 116] width 6 height 10
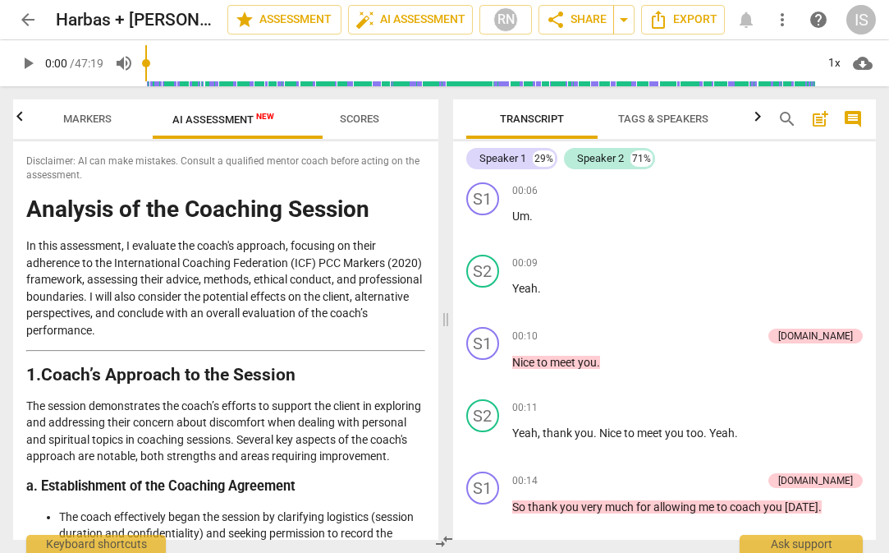
click at [364, 112] on span "Scores" at bounding box center [359, 118] width 39 height 12
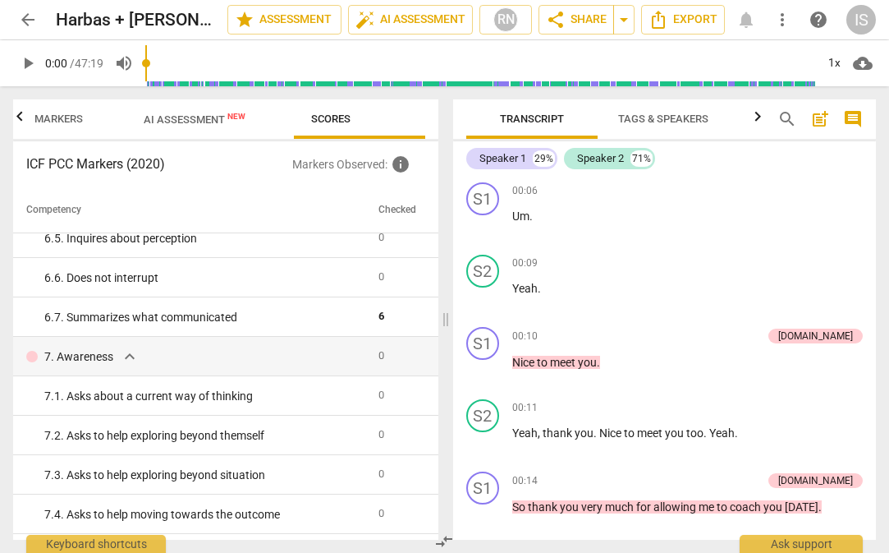
scroll to position [1005, 0]
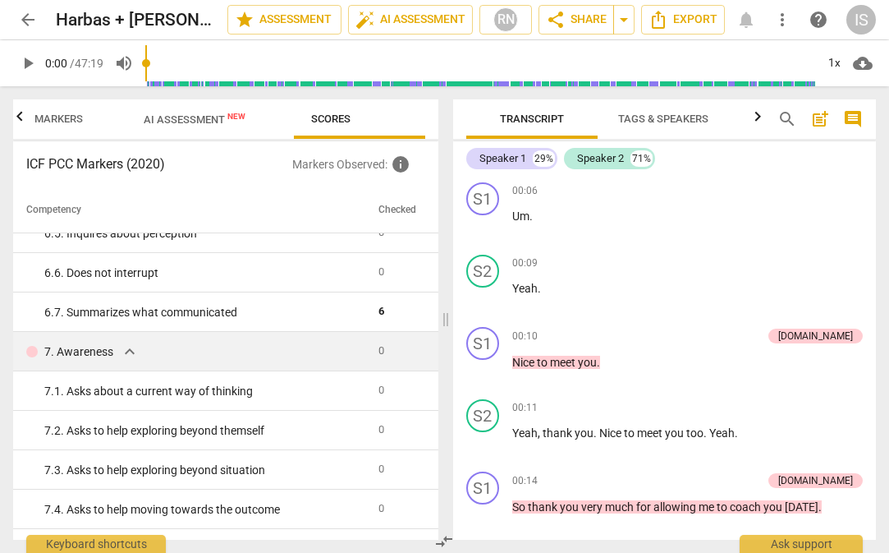
click at [133, 349] on span "expand_more" at bounding box center [130, 352] width 20 height 20
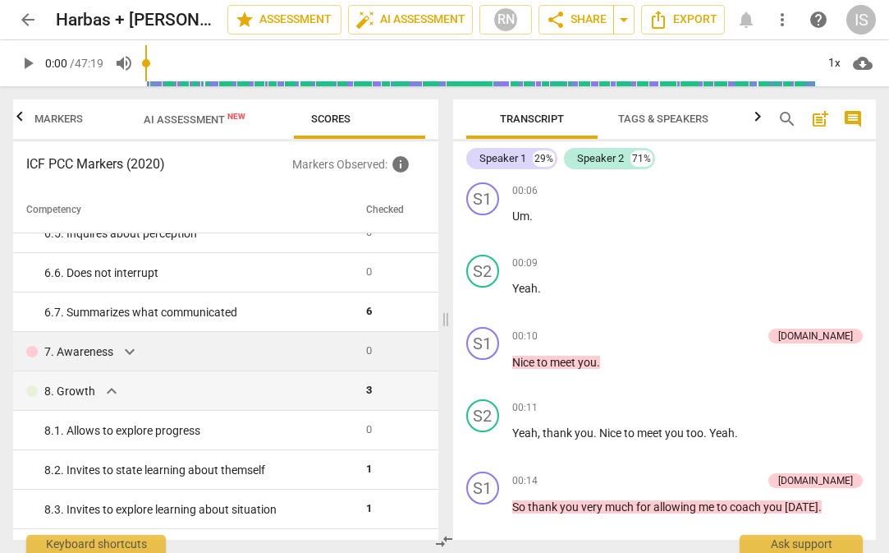
click at [438, 444] on div "Outcomes Markers AI Assessment New Scores ICF PCC Markers (2020) Markers Observ…" at bounding box center [222, 319] width 445 height 466
click at [115, 393] on span "expand_more" at bounding box center [112, 391] width 20 height 20
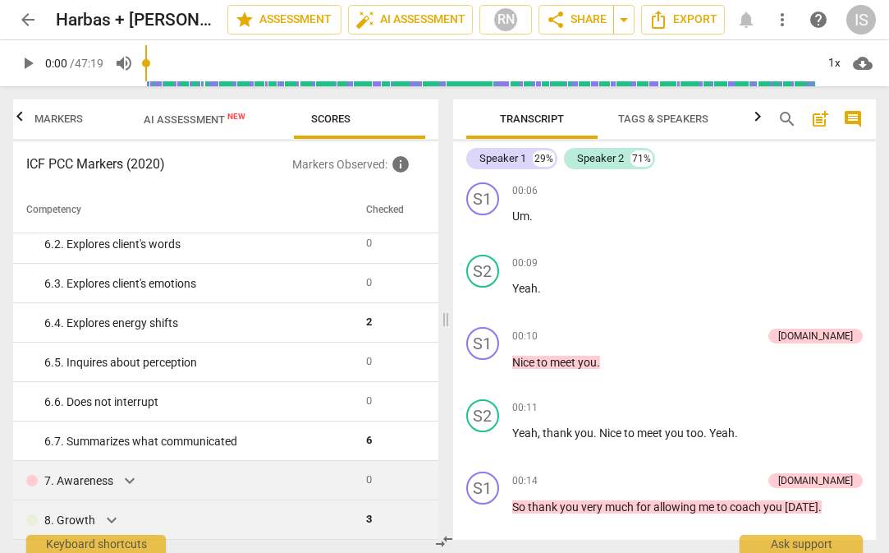
scroll to position [879, 0]
click at [138, 483] on span "expand_more" at bounding box center [130, 481] width 20 height 20
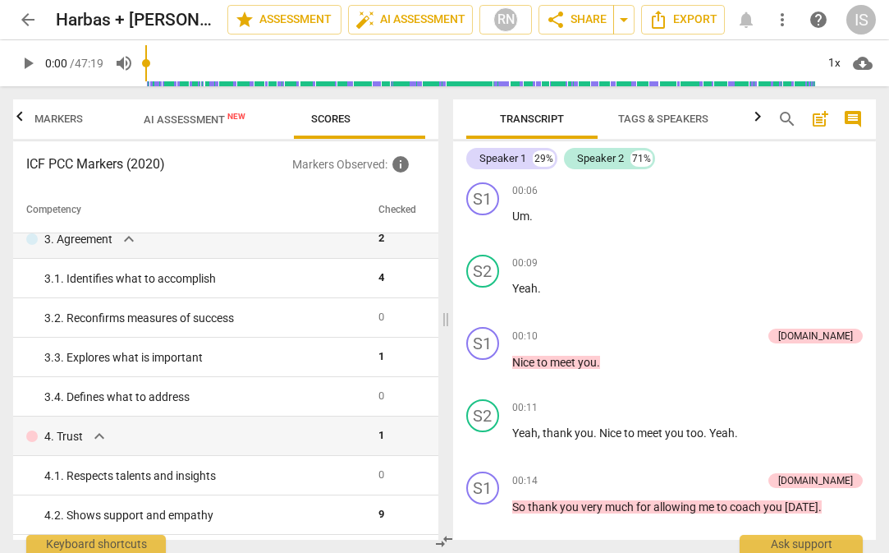
scroll to position [0, 0]
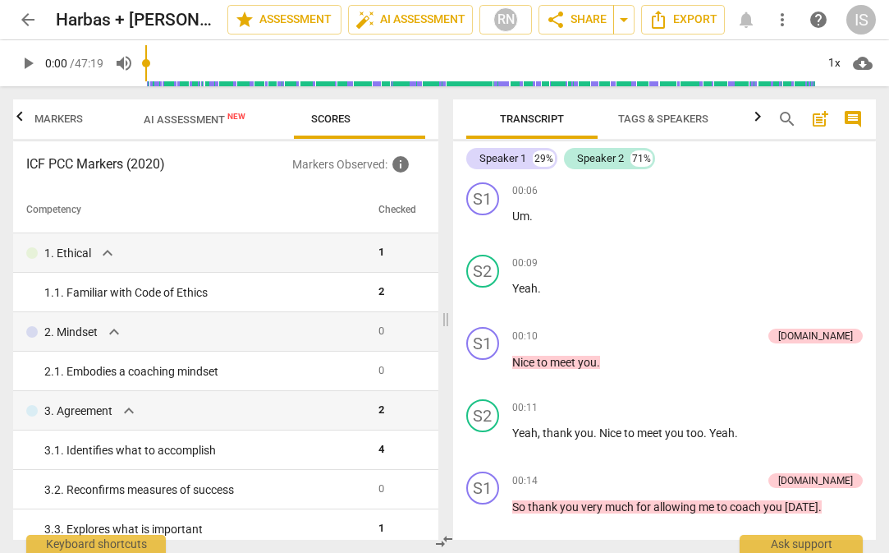
click at [200, 122] on span "AI Assessment New" at bounding box center [195, 119] width 102 height 12
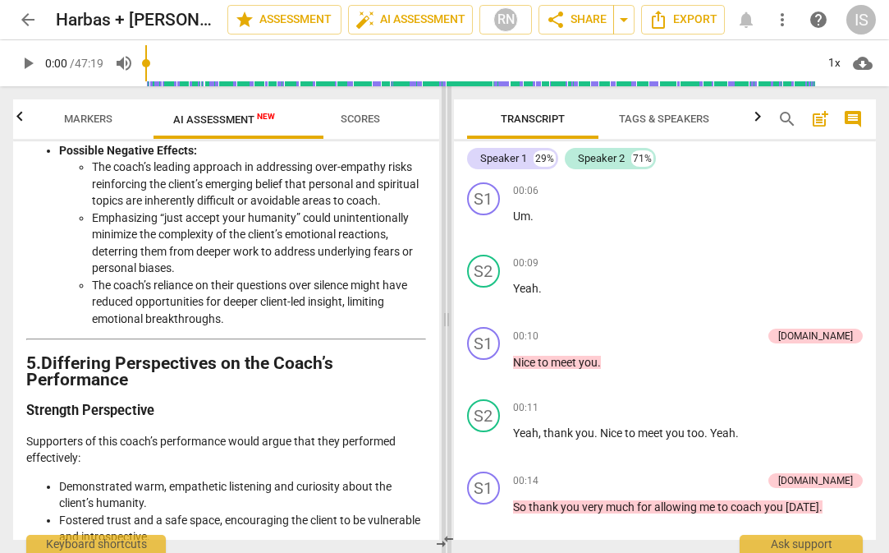
scroll to position [0, 164]
drag, startPoint x: 436, startPoint y: 326, endPoint x: 443, endPoint y: 388, distance: 62.8
click at [443, 388] on span at bounding box center [447, 319] width 10 height 466
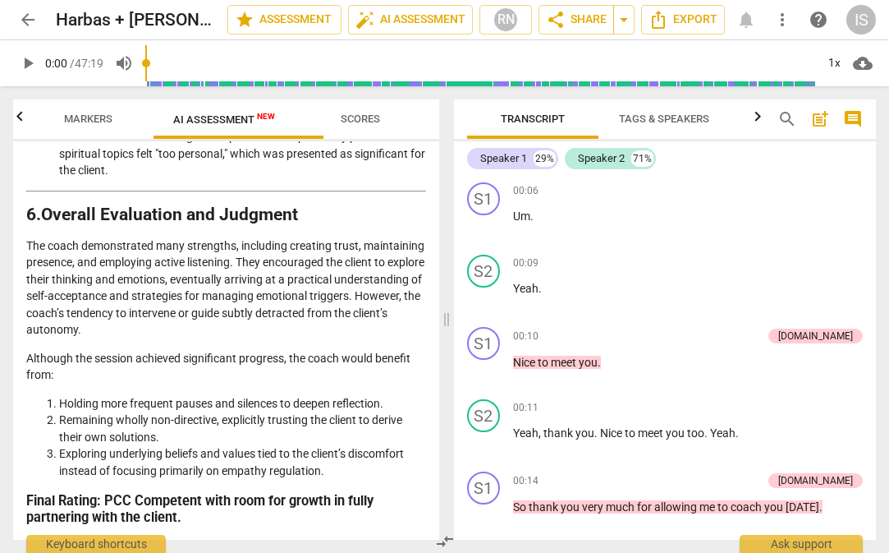
scroll to position [3476, 0]
click at [432, 527] on div "Disclaimer: AI can make mistakes. Consult a qualified mentor coach before actin…" at bounding box center [226, 340] width 426 height 398
